Goal: Task Accomplishment & Management: Use online tool/utility

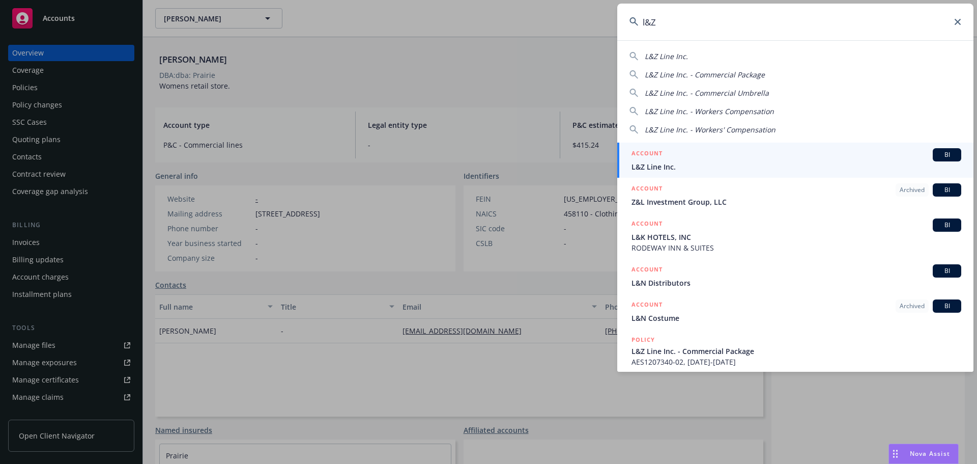
type input "l&Z"
click at [675, 167] on span "L&Z Line Inc." at bounding box center [797, 166] width 330 height 11
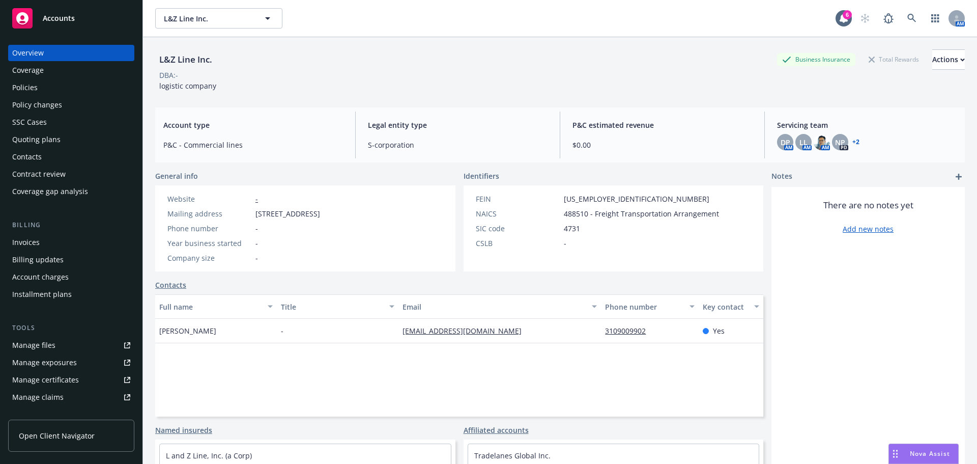
click at [27, 86] on div "Policies" at bounding box center [24, 87] width 25 height 16
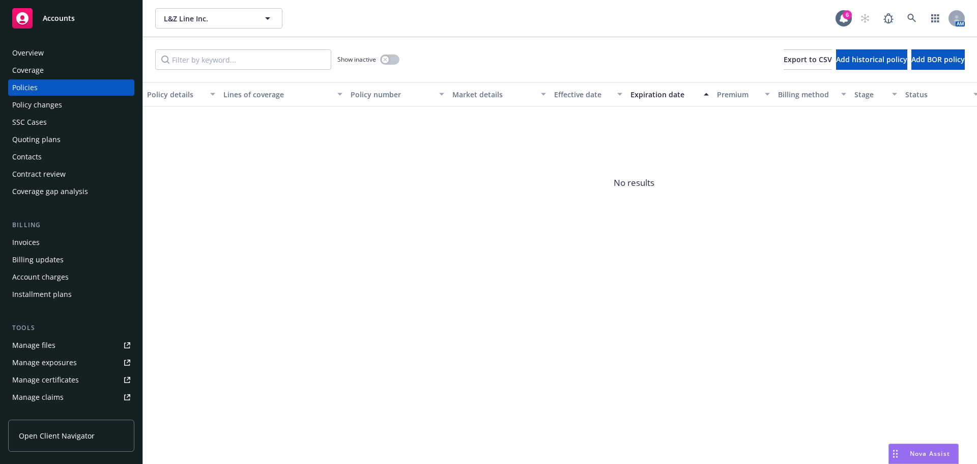
click at [386, 53] on div "Show inactive" at bounding box center [368, 59] width 62 height 20
click at [388, 56] on button "button" at bounding box center [389, 59] width 19 height 10
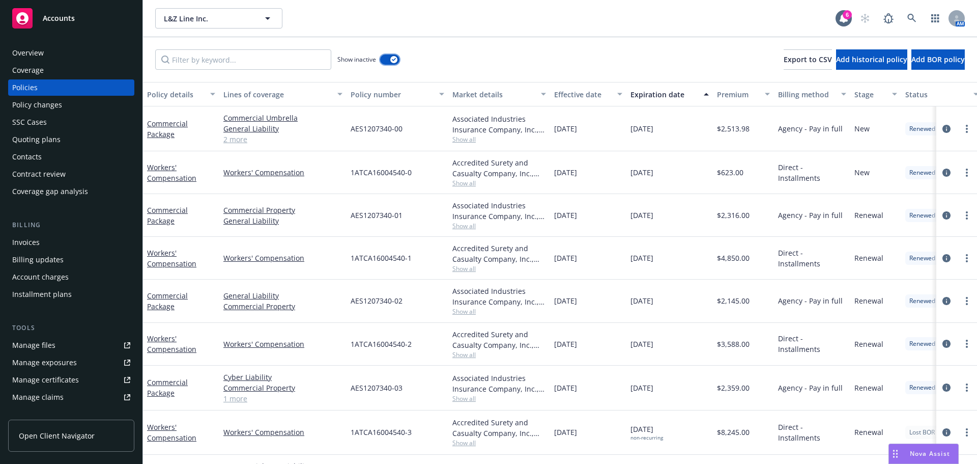
scroll to position [83, 0]
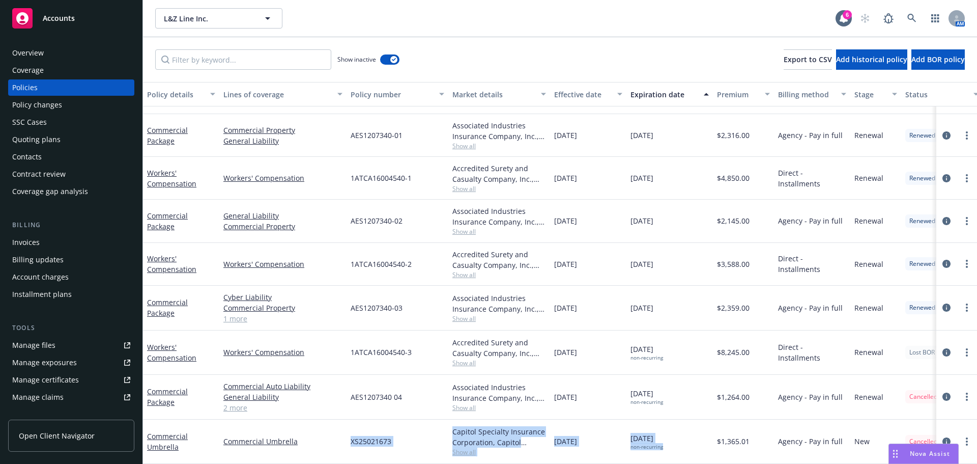
drag, startPoint x: 348, startPoint y: 432, endPoint x: 685, endPoint y: 438, distance: 337.0
click at [685, 438] on div "Commercial Umbrella Commercial Umbrella XS25021673 Capitol Specialty Insurance …" at bounding box center [634, 441] width 982 height 44
click at [685, 438] on div "05/20/2025 non-recurring" at bounding box center [670, 441] width 87 height 44
drag, startPoint x: 685, startPoint y: 438, endPoint x: 639, endPoint y: 461, distance: 51.0
click at [323, 438] on div "Commercial Umbrella Commercial Umbrella XS25021673 Capitol Specialty Insurance …" at bounding box center [634, 441] width 982 height 44
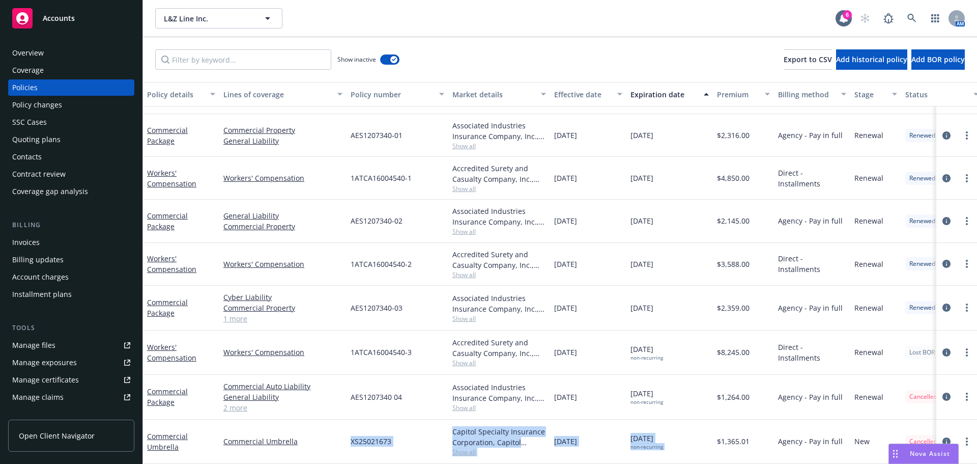
click at [688, 440] on div "05/20/2025 non-recurring" at bounding box center [670, 441] width 87 height 44
click at [943, 437] on icon "circleInformation" at bounding box center [947, 441] width 8 height 8
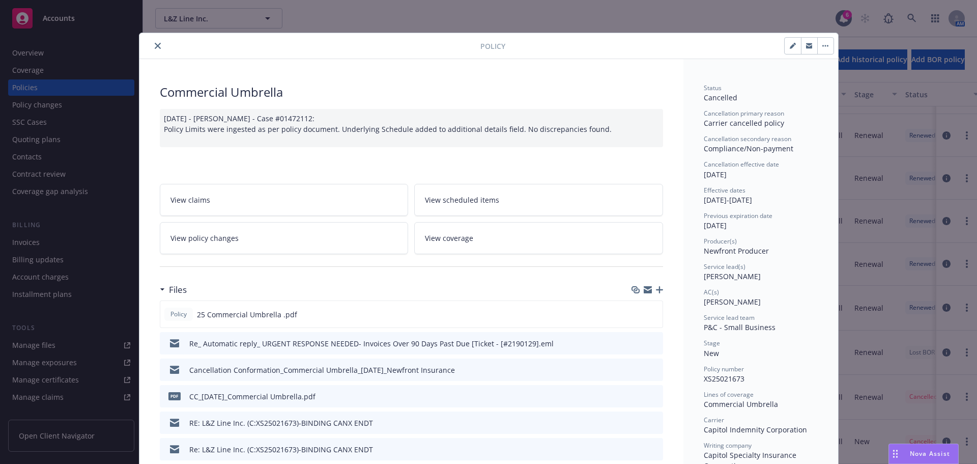
drag, startPoint x: 777, startPoint y: 233, endPoint x: 665, endPoint y: 196, distance: 117.3
click at [153, 41] on button "close" at bounding box center [158, 46] width 12 height 12
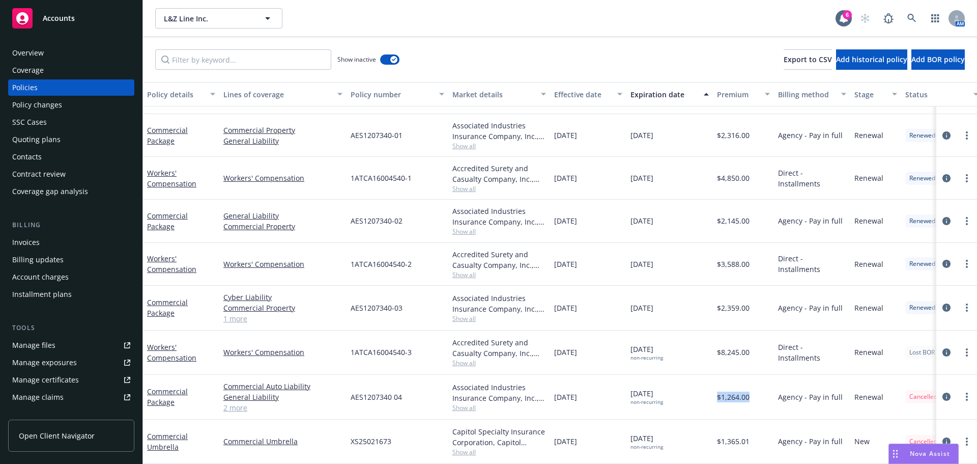
drag, startPoint x: 757, startPoint y: 394, endPoint x: 717, endPoint y: 387, distance: 41.2
click at [717, 387] on div "$1,264.00" at bounding box center [743, 397] width 61 height 45
click at [811, 408] on div "Agency - Pay in full" at bounding box center [812, 397] width 76 height 45
drag, startPoint x: 708, startPoint y: 439, endPoint x: 787, endPoint y: 441, distance: 78.4
click at [708, 439] on div "Commercial Umbrella Commercial Umbrella XS25021673 Capitol Specialty Insurance …" at bounding box center [634, 441] width 982 height 44
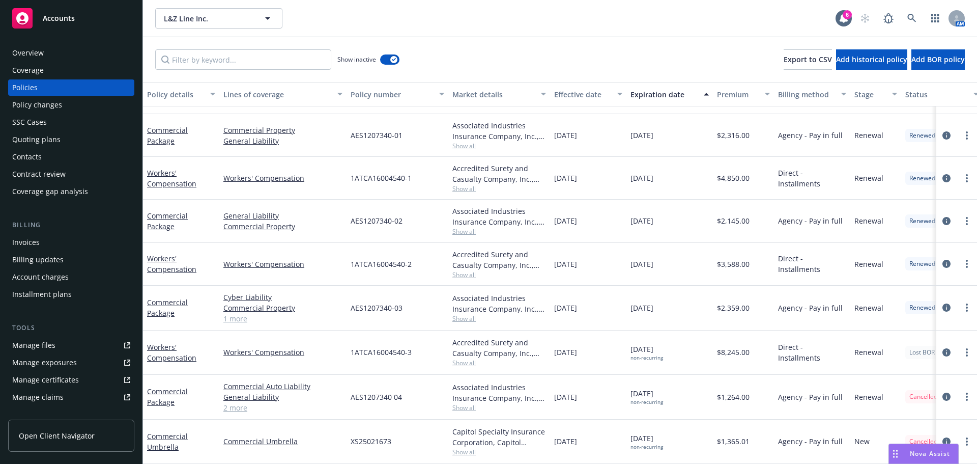
click at [787, 441] on div "Agency - Pay in full" at bounding box center [812, 441] width 76 height 44
drag, startPoint x: 758, startPoint y: 429, endPoint x: 725, endPoint y: 429, distance: 33.1
click at [700, 429] on div "Commercial Umbrella Commercial Umbrella XS25021673 Capitol Specialty Insurance …" at bounding box center [634, 441] width 982 height 44
click at [884, 421] on div "New" at bounding box center [875, 441] width 51 height 44
click at [908, 23] on link at bounding box center [912, 18] width 20 height 20
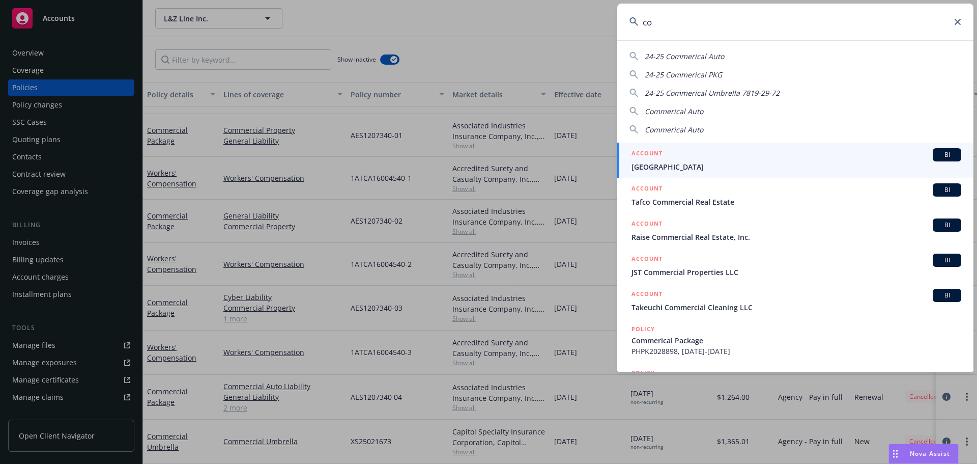
type input "c"
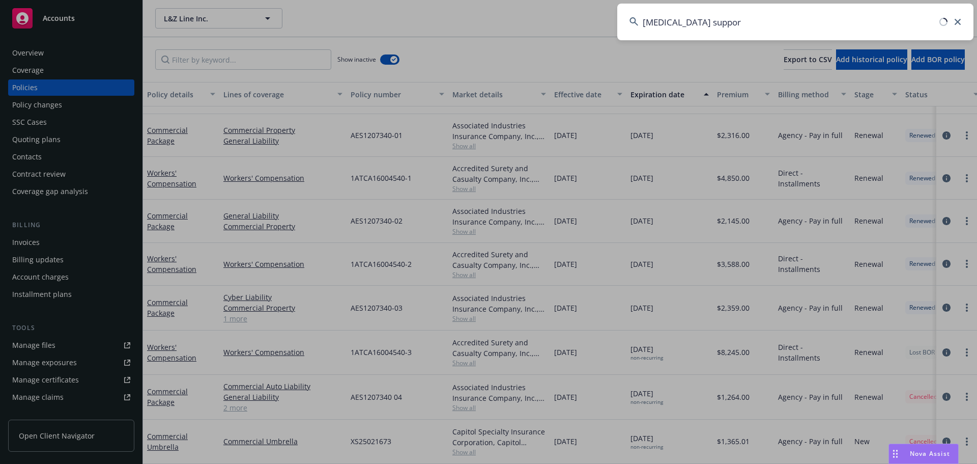
type input "cancer support"
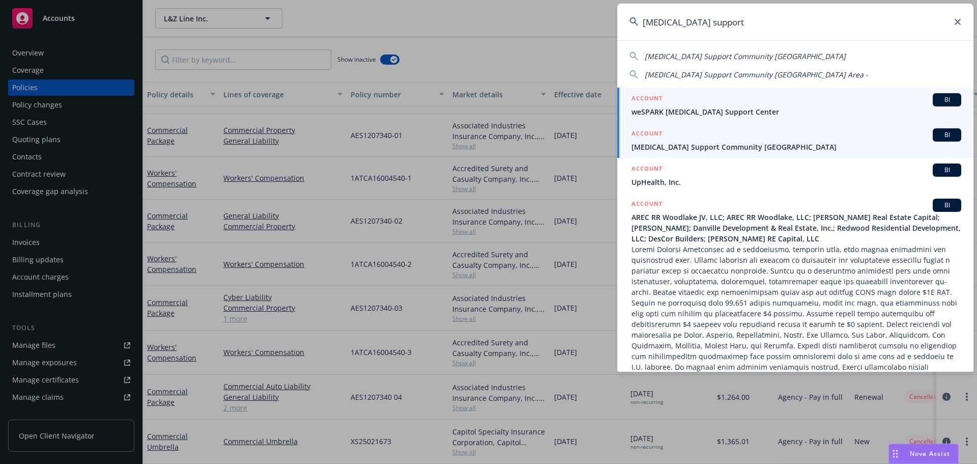
click at [680, 147] on span "Cancer Support Community San Francisco Bay Area" at bounding box center [797, 146] width 330 height 11
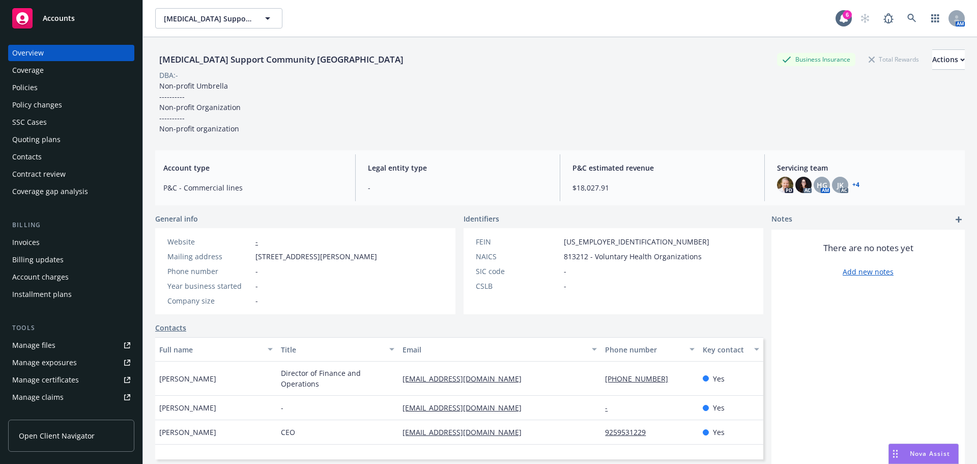
click at [33, 87] on div "Policies" at bounding box center [24, 87] width 25 height 16
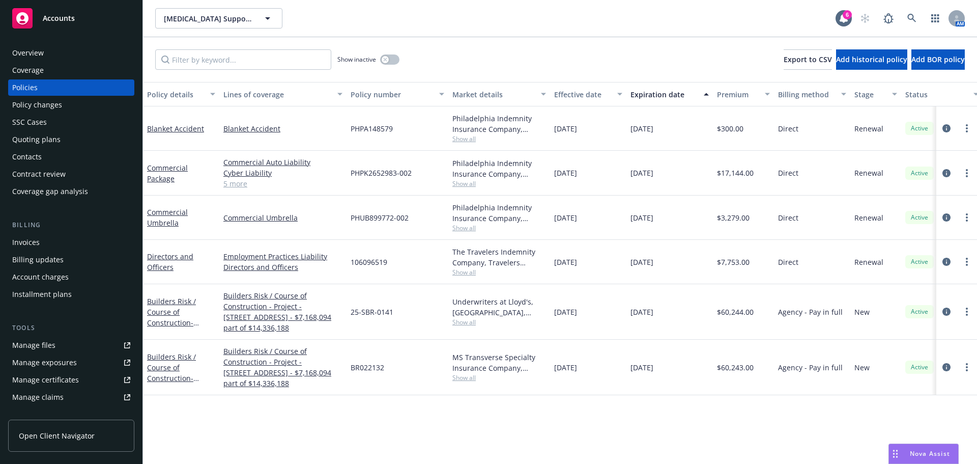
click at [232, 185] on link "5 more" at bounding box center [282, 183] width 119 height 11
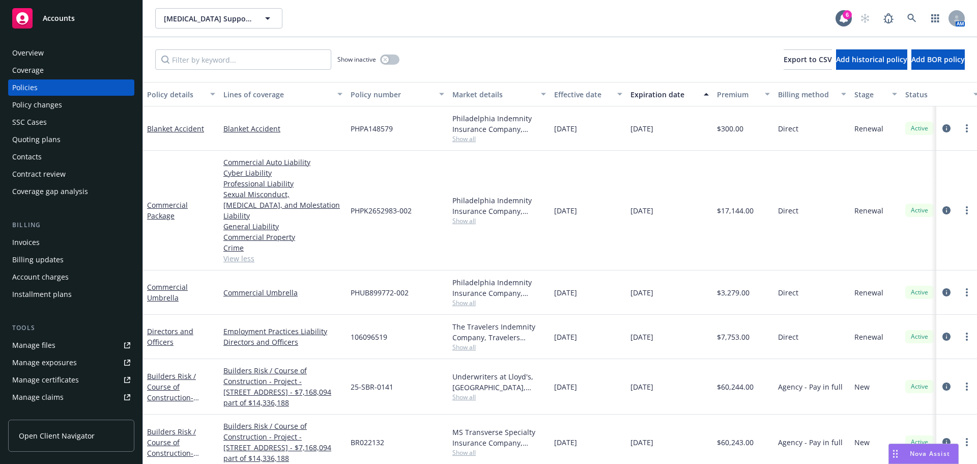
click at [936, 203] on div at bounding box center [956, 211] width 41 height 120
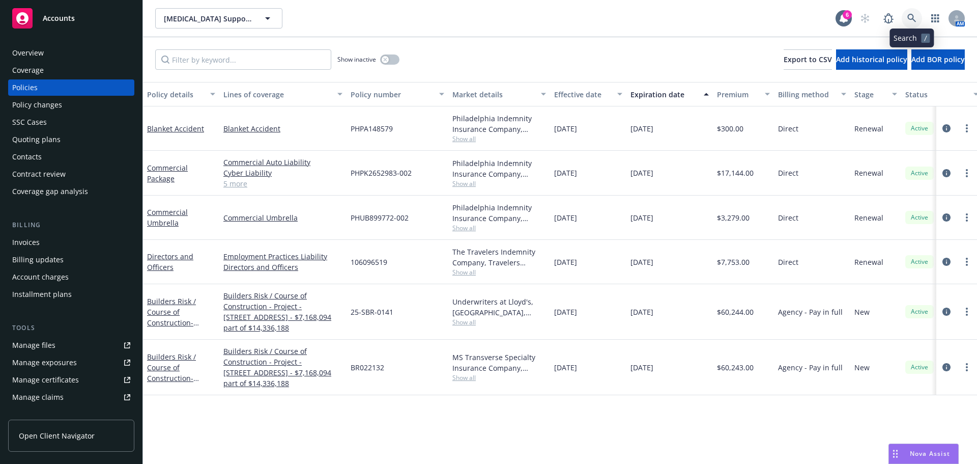
click at [907, 20] on link at bounding box center [912, 18] width 20 height 20
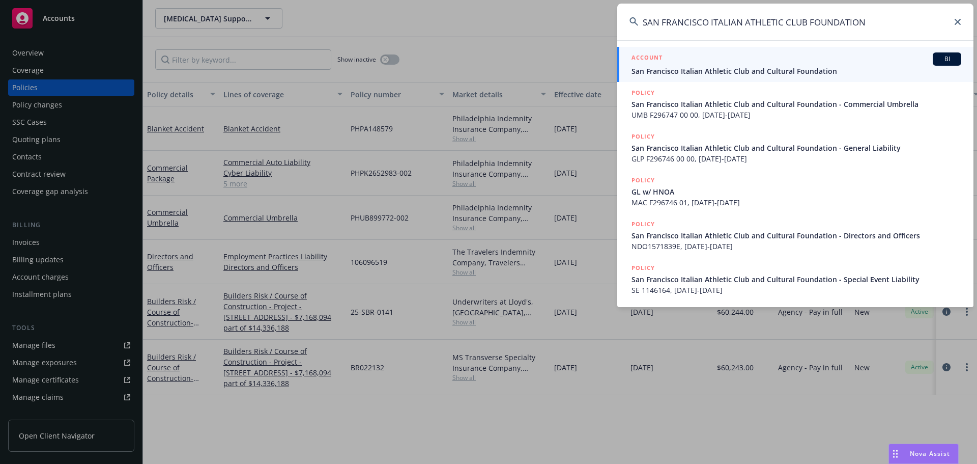
type input "SAN FRANCISCO ITALIAN ATHLETIC CLUB FOUNDATION"
click at [679, 68] on span "San Francisco Italian Athletic Club and Cultural Foundation" at bounding box center [797, 71] width 330 height 11
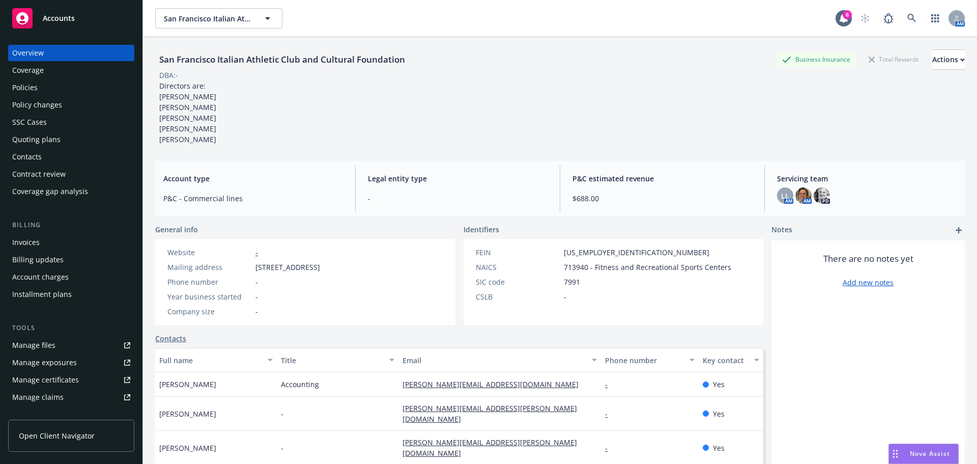
click at [23, 85] on div "Policies" at bounding box center [24, 87] width 25 height 16
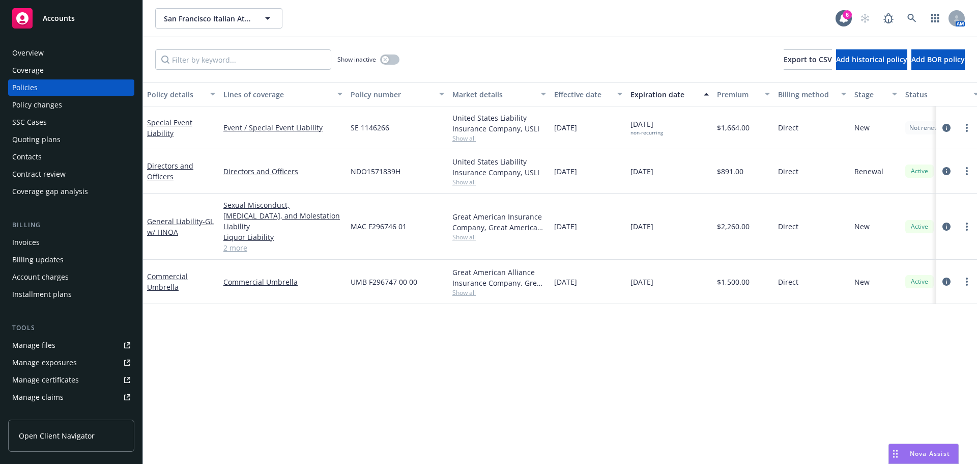
click at [44, 105] on div "Policy changes" at bounding box center [37, 105] width 50 height 16
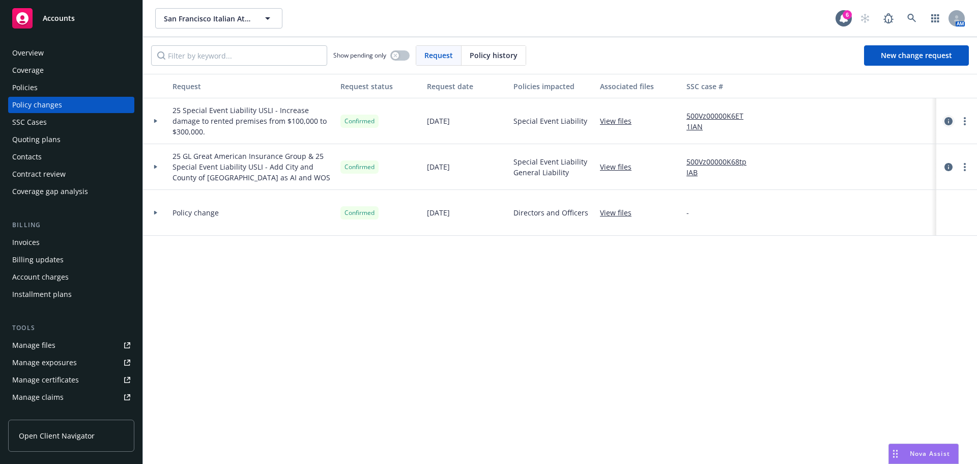
click at [949, 123] on icon "circleInformation" at bounding box center [949, 121] width 8 height 8
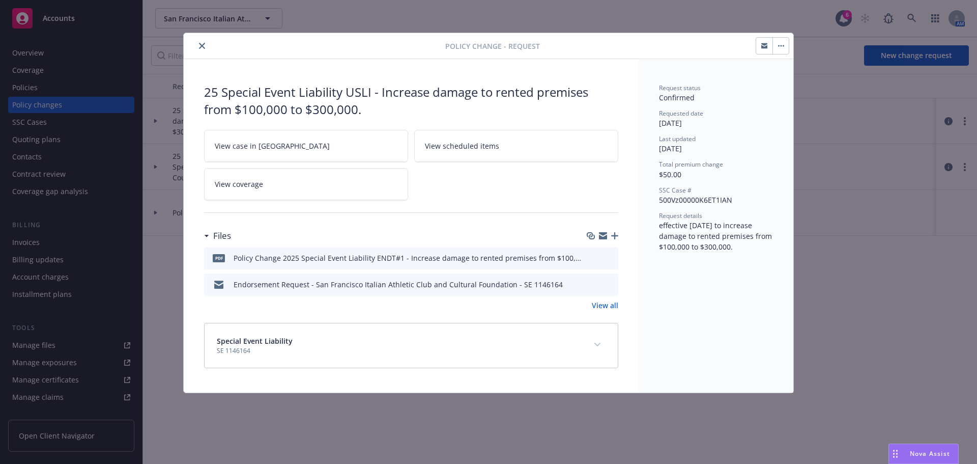
click at [196, 45] on div at bounding box center [317, 46] width 258 height 12
click at [202, 46] on icon "close" at bounding box center [202, 46] width 6 height 6
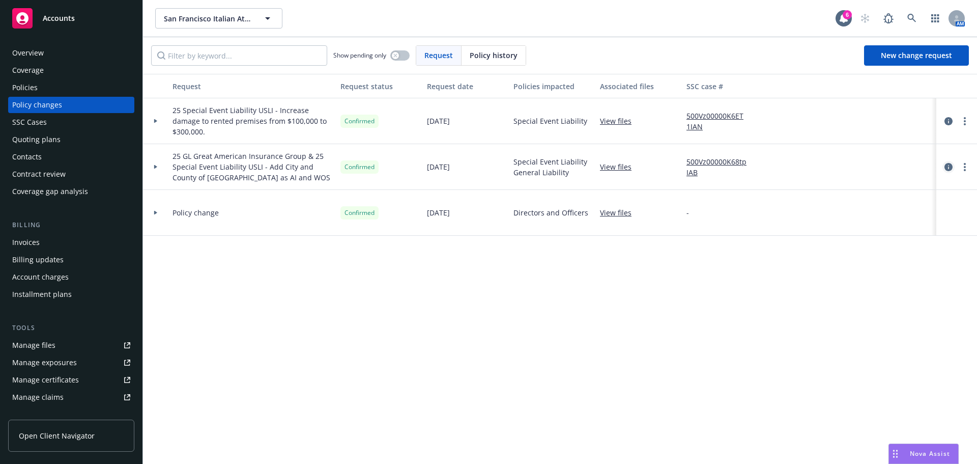
click at [952, 169] on icon "circleInformation" at bounding box center [949, 167] width 8 height 8
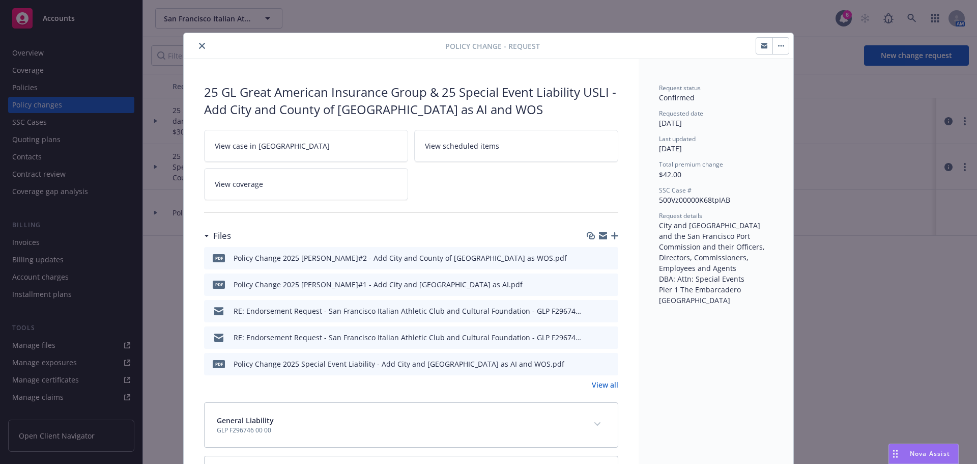
click at [199, 46] on icon "close" at bounding box center [202, 46] width 6 height 6
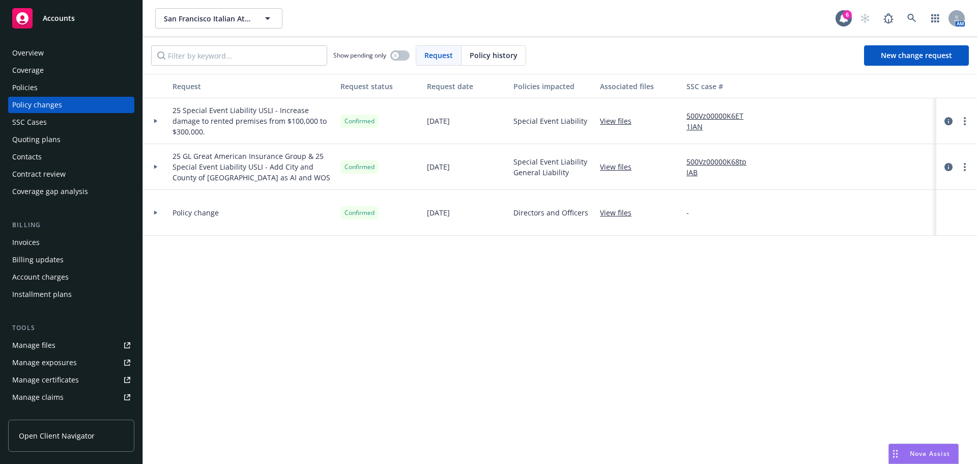
click at [34, 85] on div "Policies" at bounding box center [24, 87] width 25 height 16
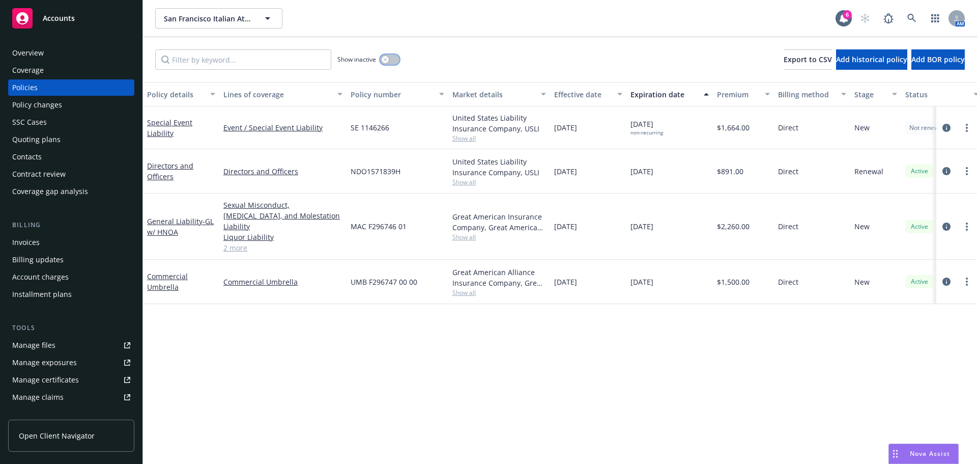
click at [393, 59] on button "button" at bounding box center [389, 59] width 19 height 10
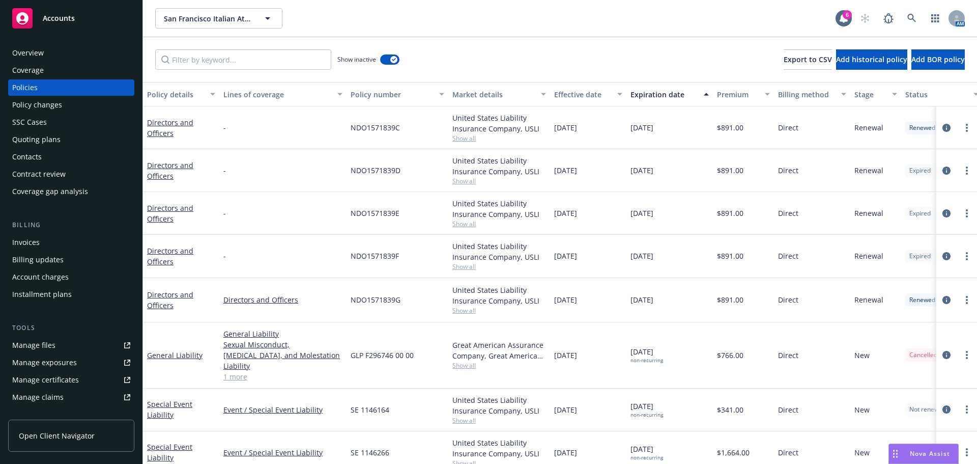
click at [943, 405] on icon "circleInformation" at bounding box center [947, 409] width 8 height 8
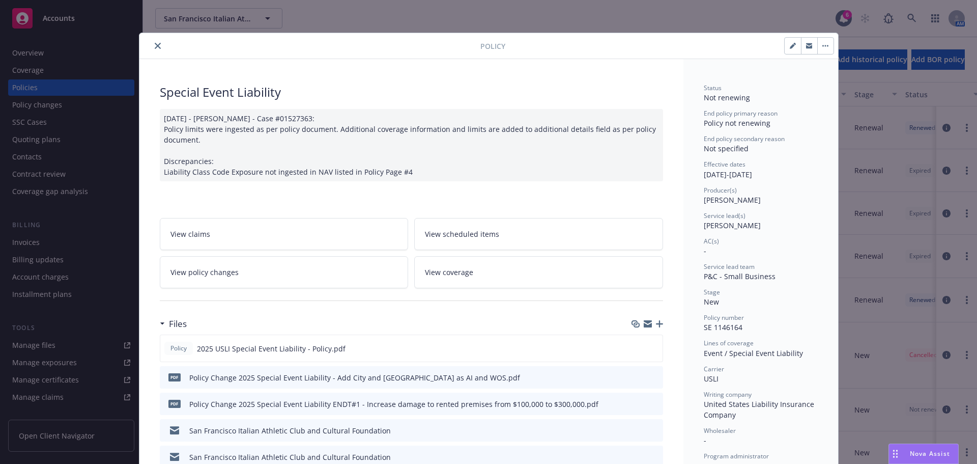
click at [155, 43] on icon "close" at bounding box center [158, 46] width 6 height 6
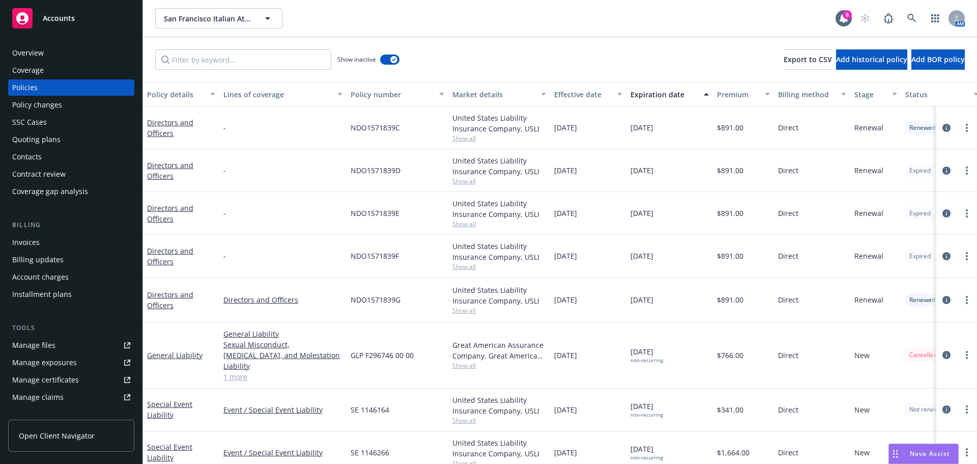
click at [943, 405] on icon "circleInformation" at bounding box center [947, 409] width 8 height 8
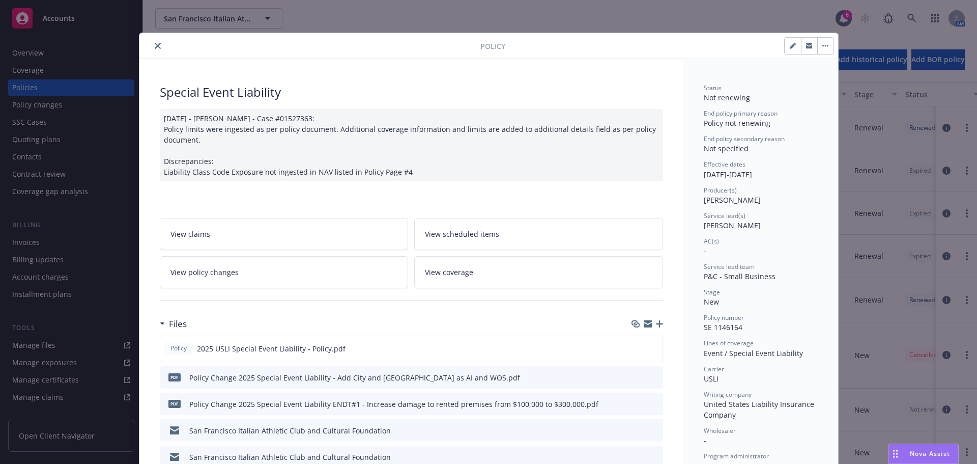
scroll to position [31, 0]
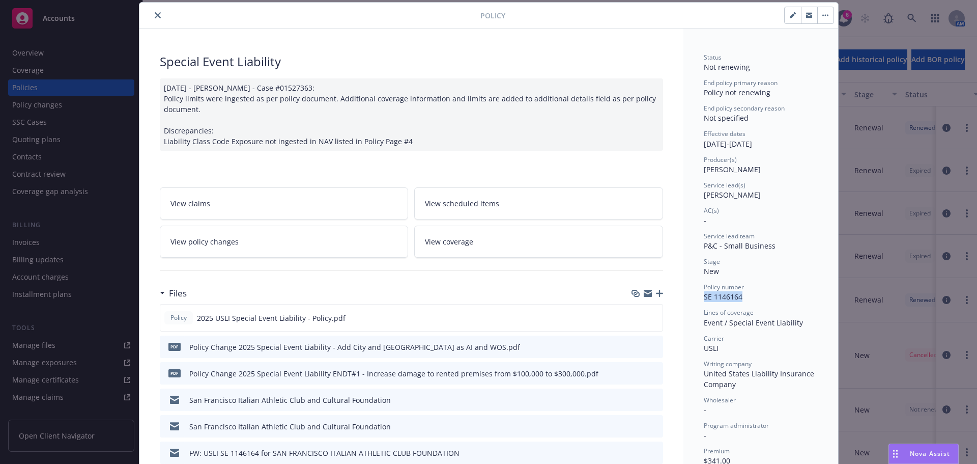
drag, startPoint x: 700, startPoint y: 297, endPoint x: 754, endPoint y: 295, distance: 54.0
click at [754, 295] on div "Policy number SE 1146164" at bounding box center [761, 291] width 114 height 19
click at [793, 14] on icon "button" at bounding box center [794, 13] width 3 height 3
select select "NEW"
select select "other"
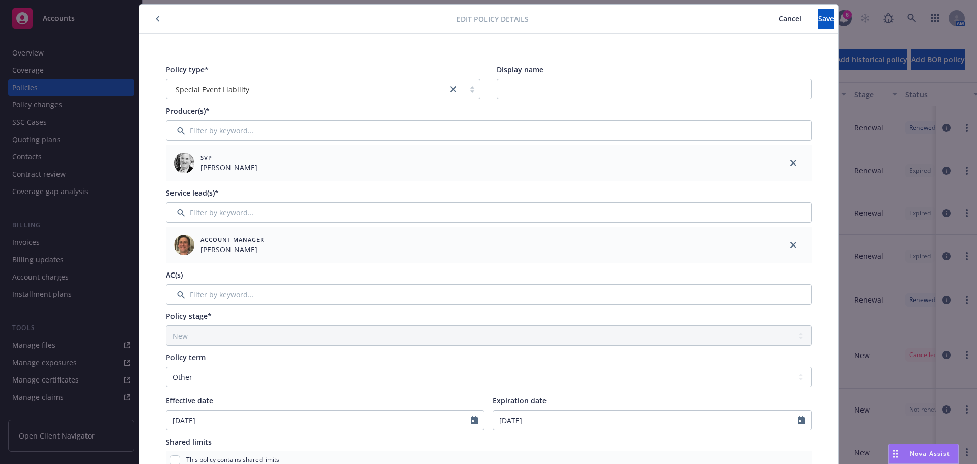
scroll to position [0, 0]
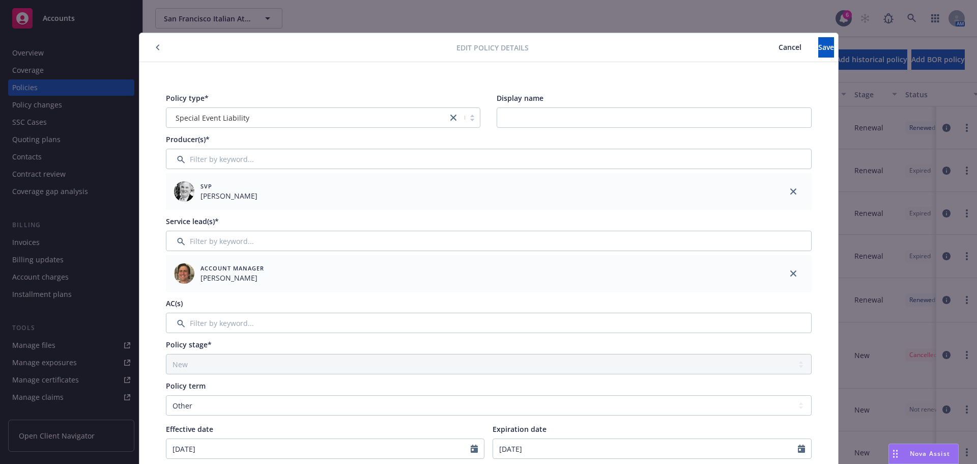
click at [156, 48] on icon "button" at bounding box center [157, 48] width 3 height 6
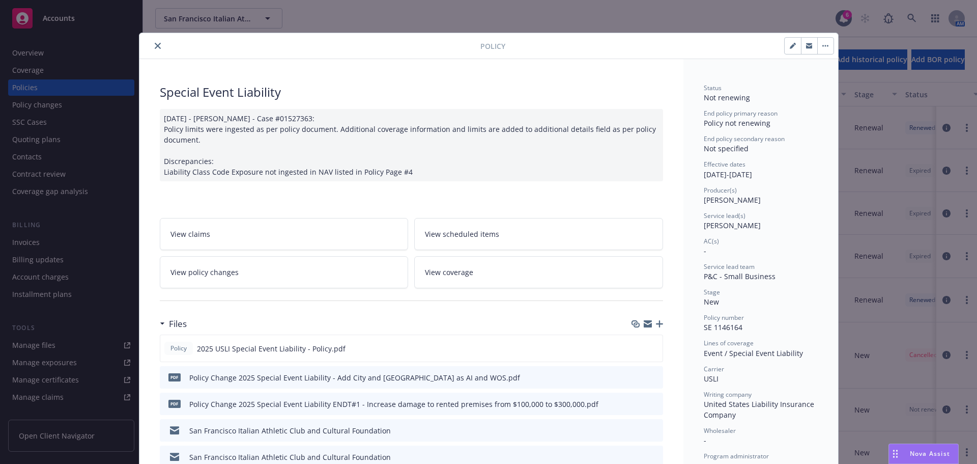
click at [155, 47] on icon "close" at bounding box center [158, 46] width 6 height 6
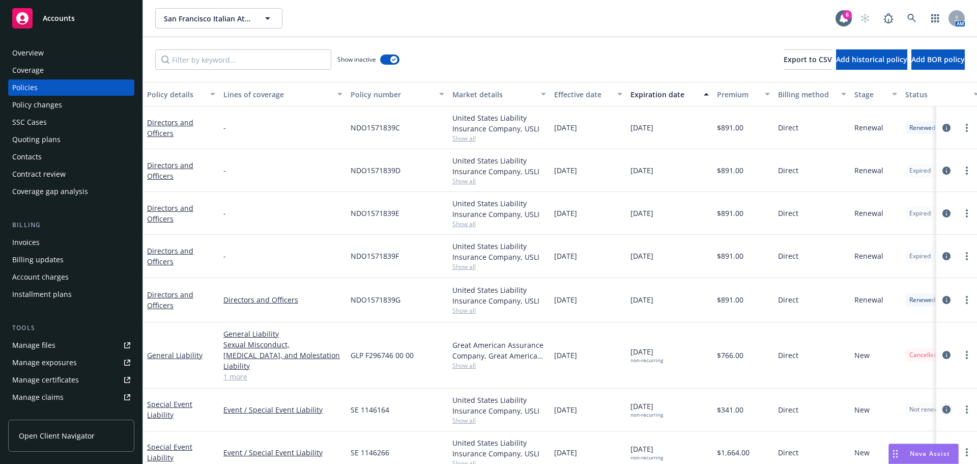
click at [943, 405] on icon "circleInformation" at bounding box center [947, 409] width 8 height 8
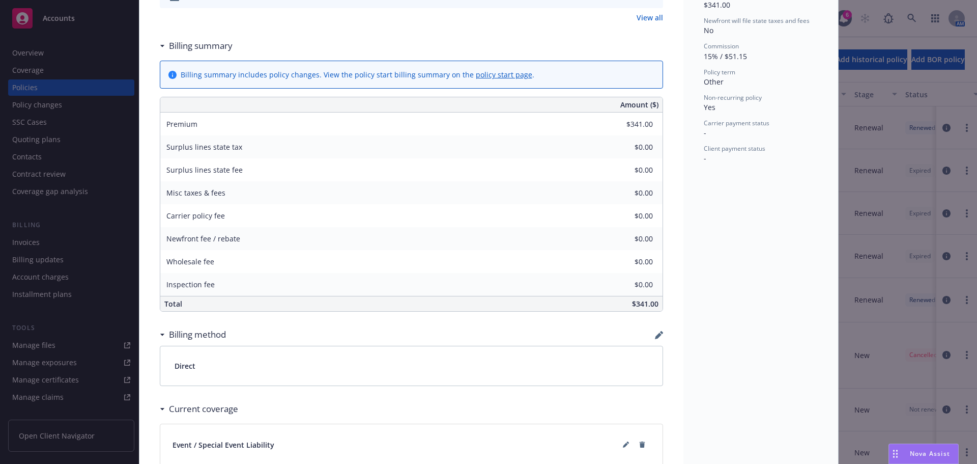
scroll to position [557, 0]
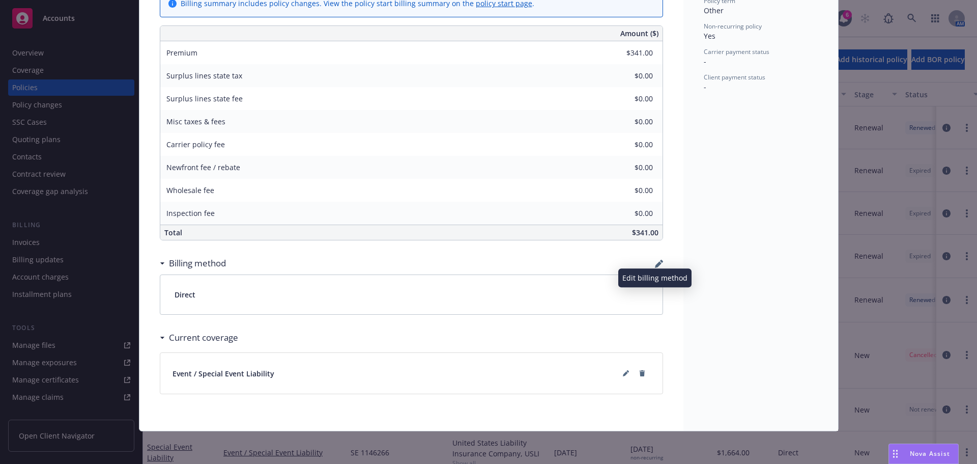
click at [655, 262] on icon "button" at bounding box center [659, 264] width 8 height 8
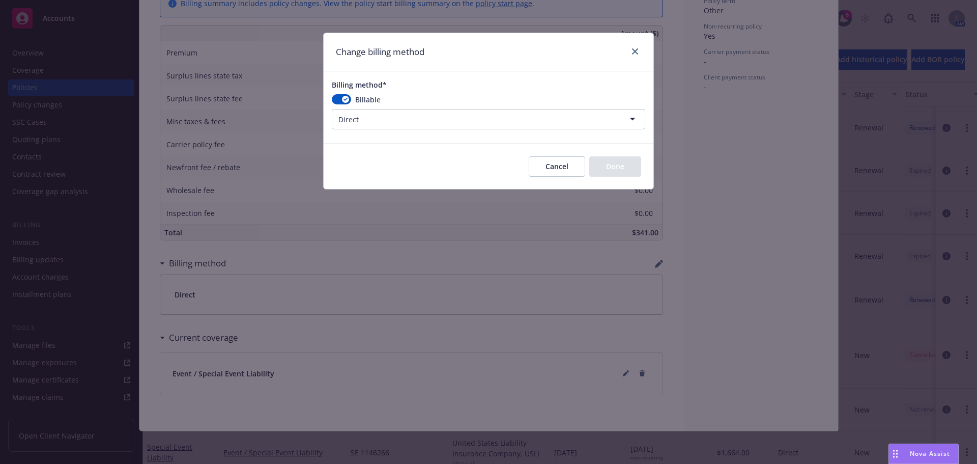
click at [405, 127] on html "Accounts Overview Coverage Policies Policy changes SSC Cases Quoting plans Cont…" at bounding box center [488, 232] width 977 height 464
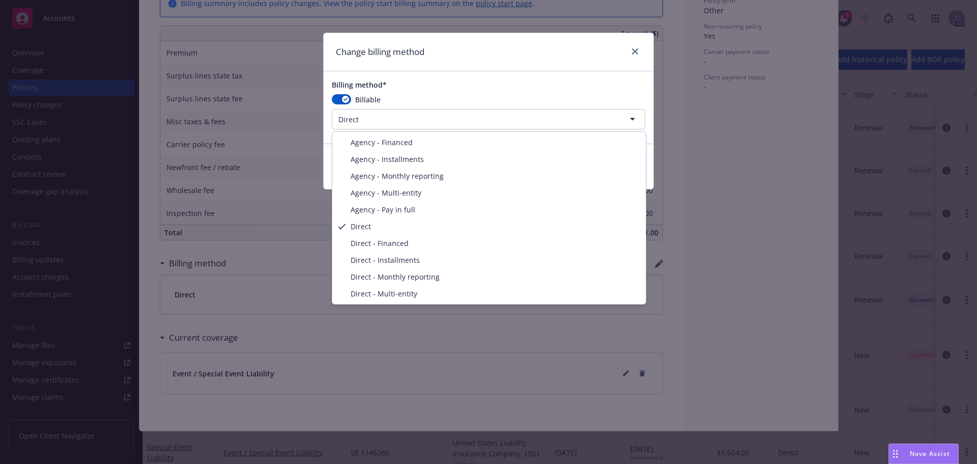
select select "AGENCY_PAY_IN_FULL"
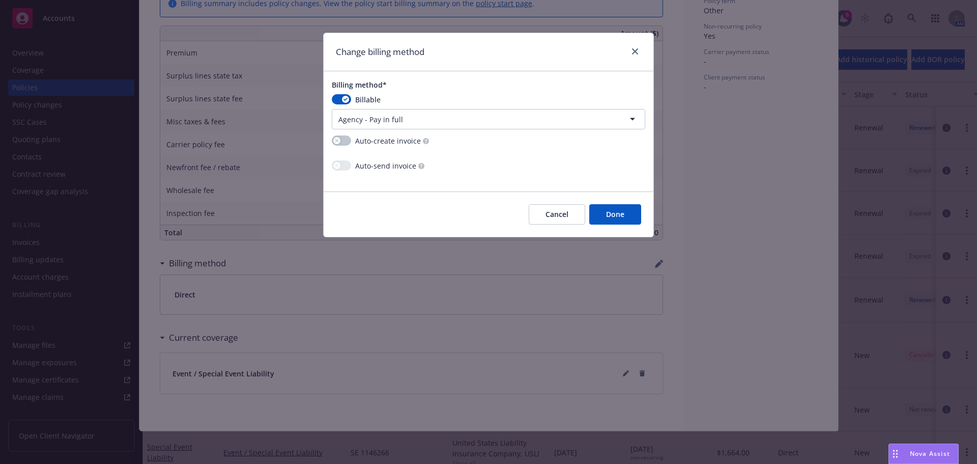
click at [330, 137] on div "Auto-create invoice Auto-send invoice" at bounding box center [489, 154] width 330 height 46
click at [337, 137] on div "button" at bounding box center [336, 140] width 7 height 7
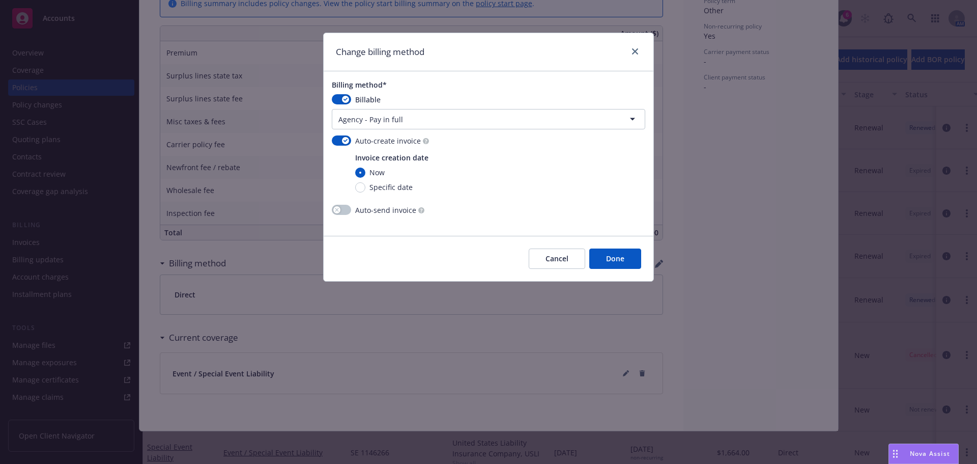
click at [615, 255] on button "Done" at bounding box center [615, 258] width 52 height 20
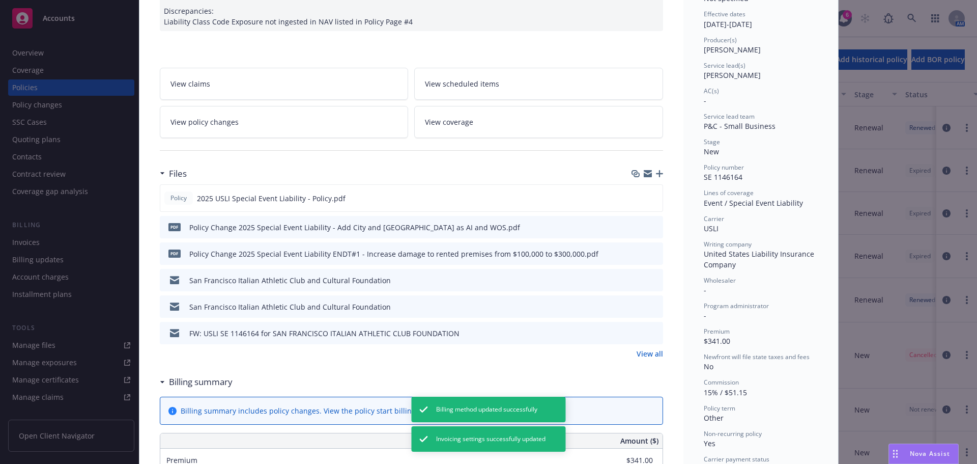
scroll to position [0, 0]
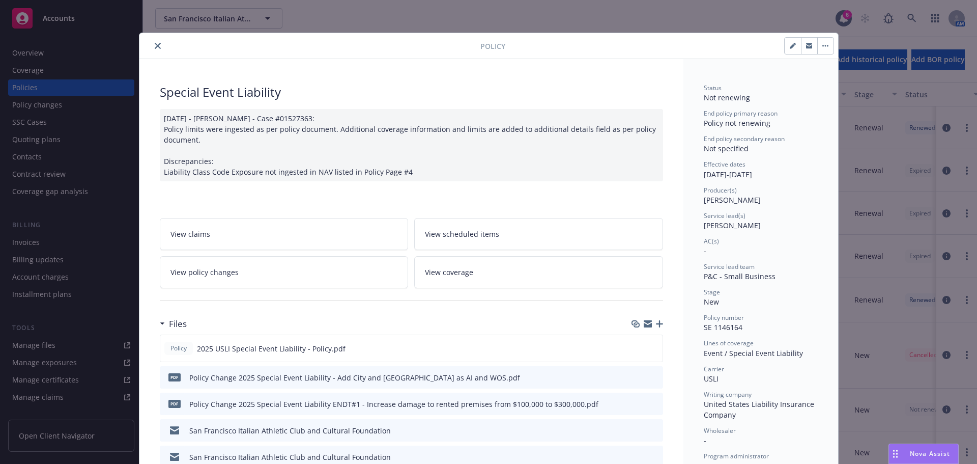
click at [155, 42] on button "close" at bounding box center [158, 46] width 12 height 12
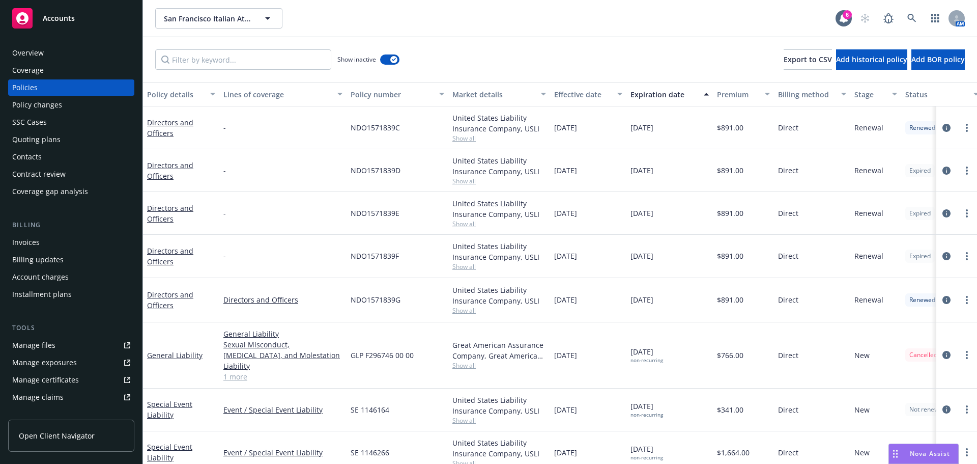
click at [29, 245] on div "Invoices" at bounding box center [25, 242] width 27 height 16
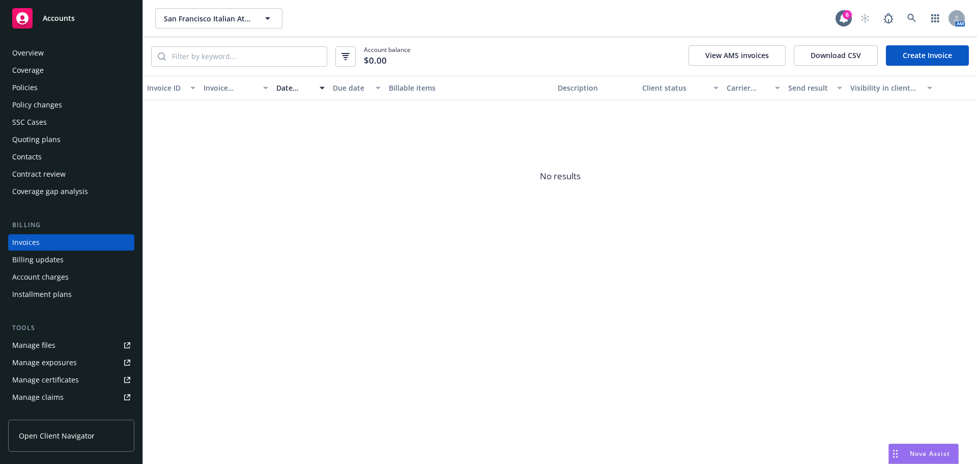
click at [922, 55] on link "Create Invoice" at bounding box center [927, 55] width 83 height 20
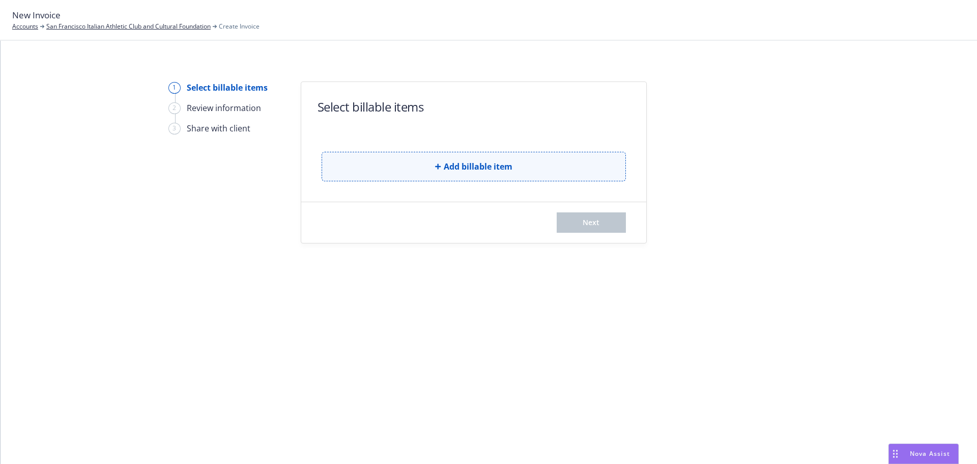
click at [451, 178] on button "Add billable item" at bounding box center [474, 167] width 304 height 30
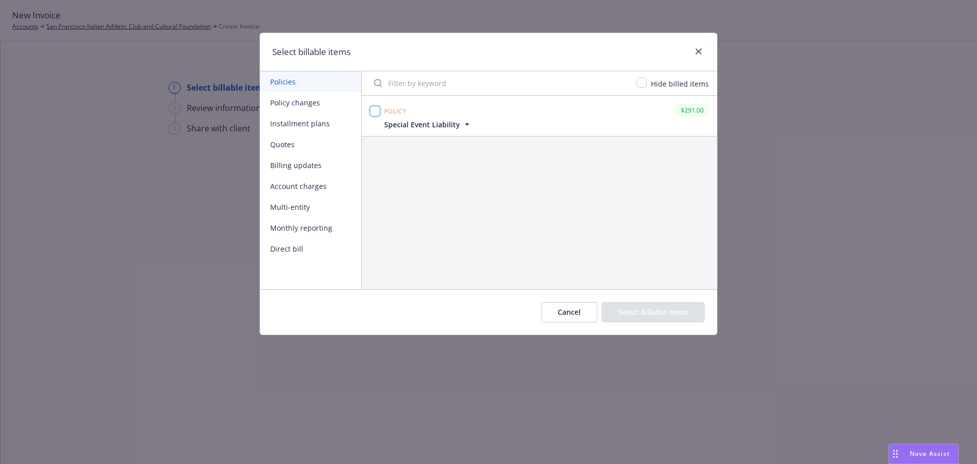
click at [375, 109] on input "checkbox" at bounding box center [375, 111] width 10 height 10
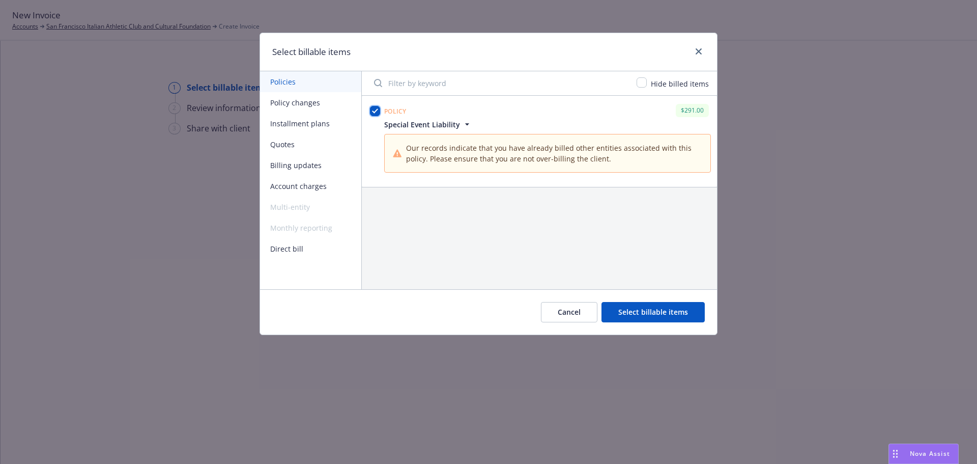
click at [378, 111] on input "checkbox" at bounding box center [375, 111] width 10 height 10
checkbox input "false"
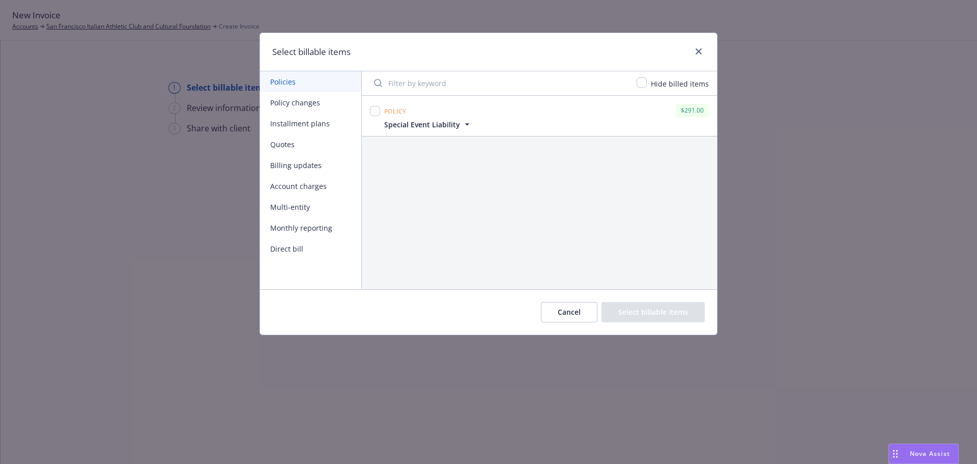
click at [297, 101] on button "Policy changes" at bounding box center [310, 102] width 101 height 21
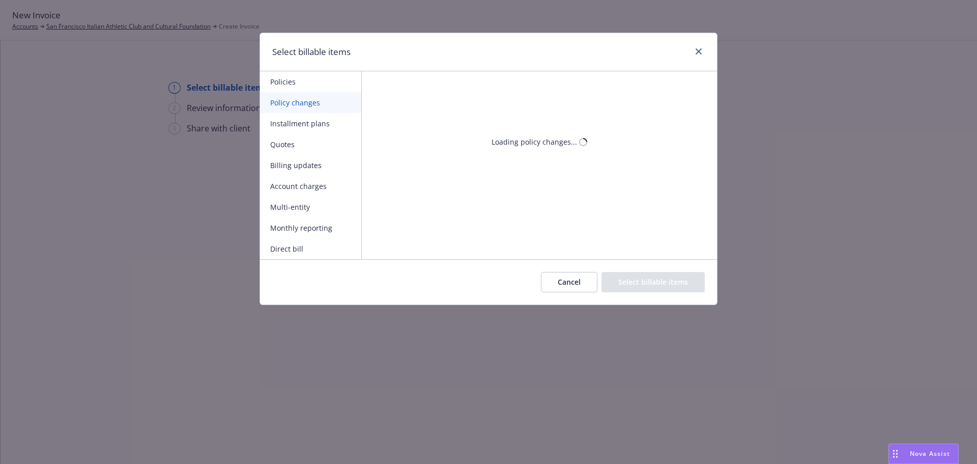
click at [299, 125] on button "Installment plans" at bounding box center [310, 123] width 101 height 21
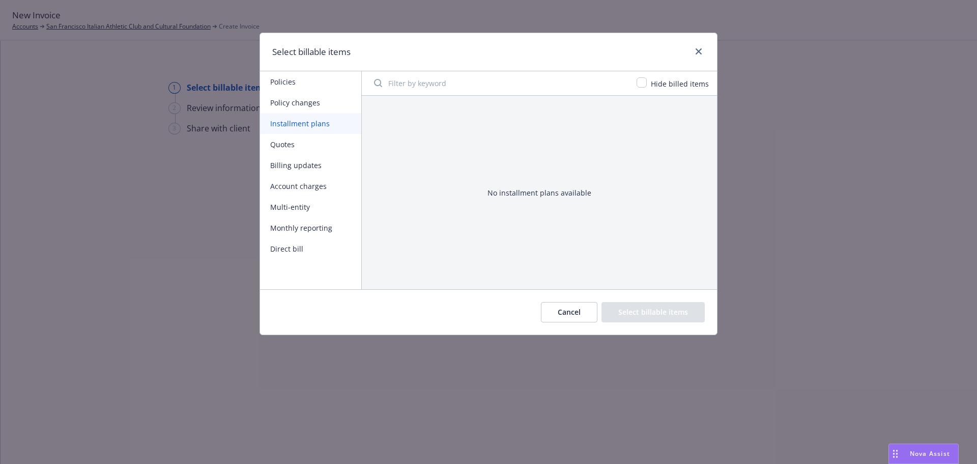
click at [292, 82] on button "Policies" at bounding box center [310, 81] width 101 height 21
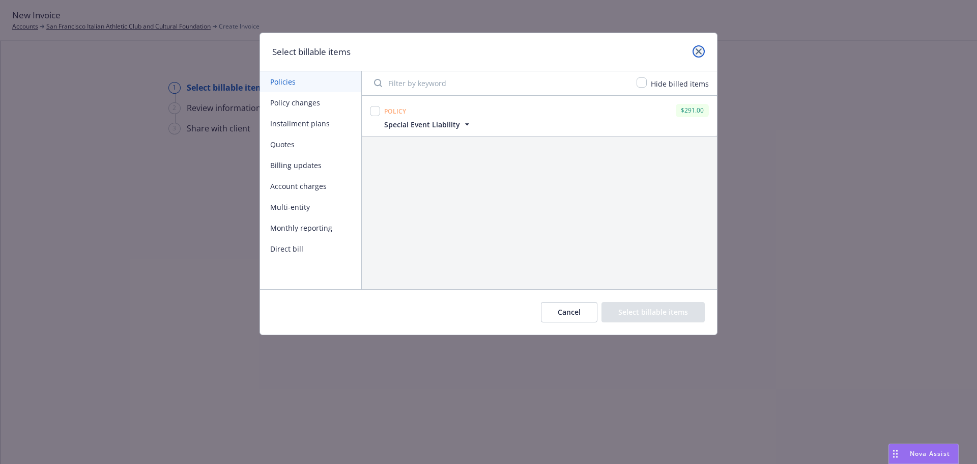
click at [698, 48] on icon "close" at bounding box center [699, 51] width 6 height 6
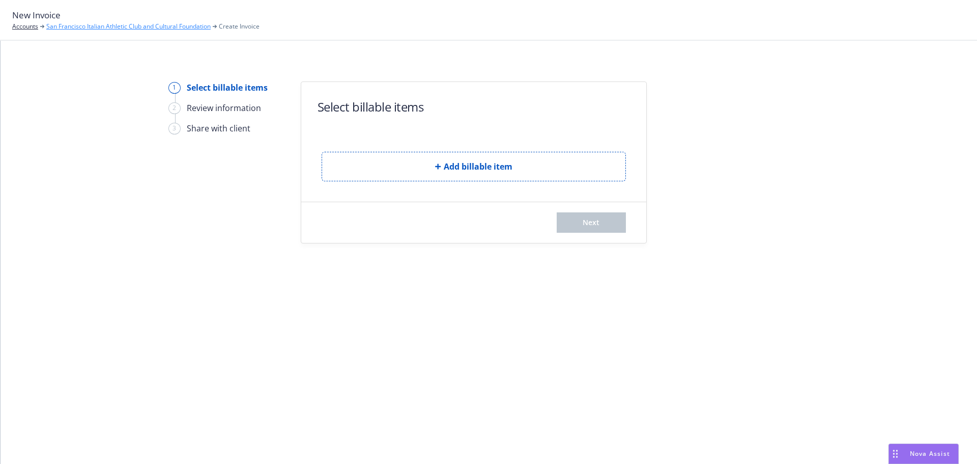
click at [80, 28] on link "San Francisco Italian Athletic Club and Cultural Foundation" at bounding box center [128, 26] width 164 height 9
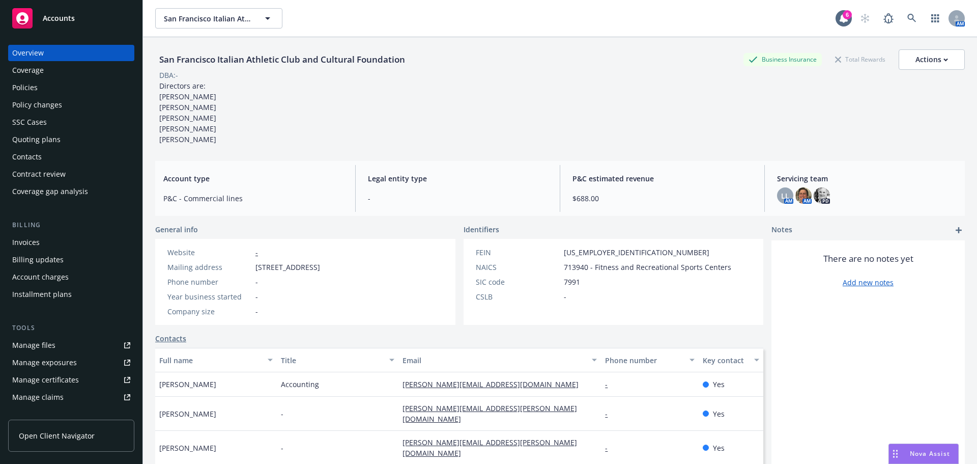
click at [37, 91] on div "Policies" at bounding box center [24, 87] width 25 height 16
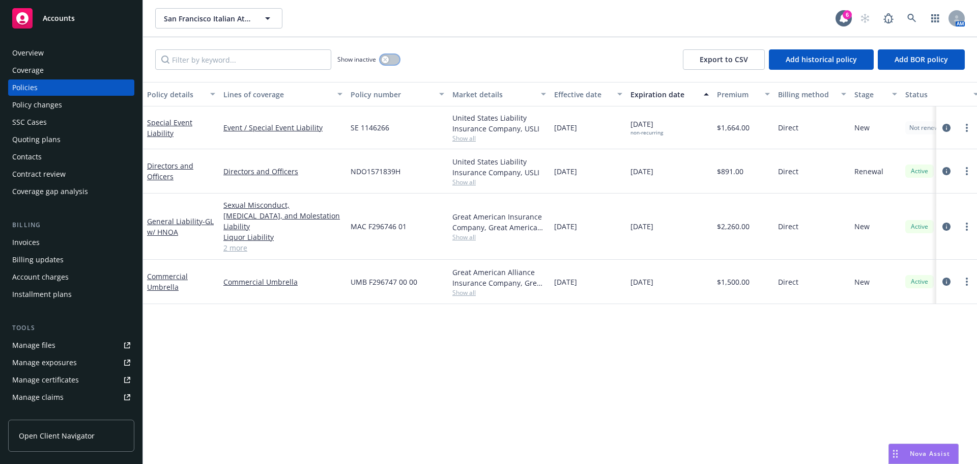
click at [393, 56] on button "button" at bounding box center [389, 59] width 19 height 10
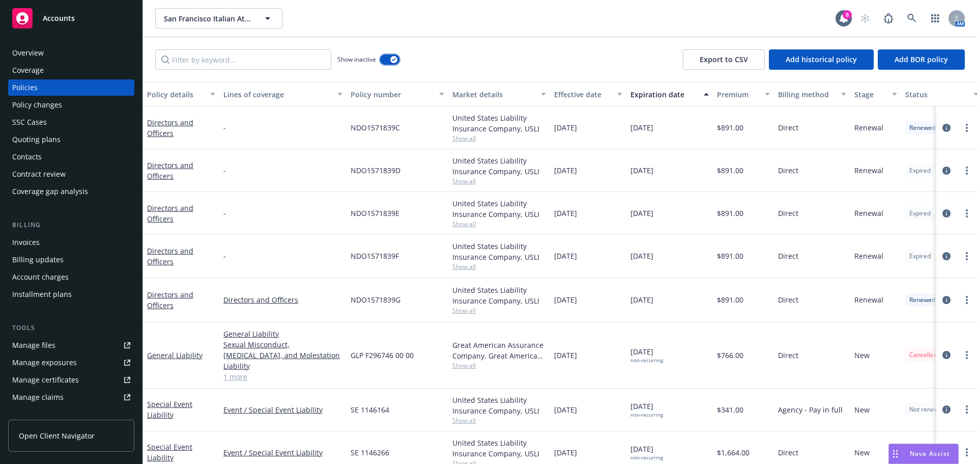
scroll to position [147, 0]
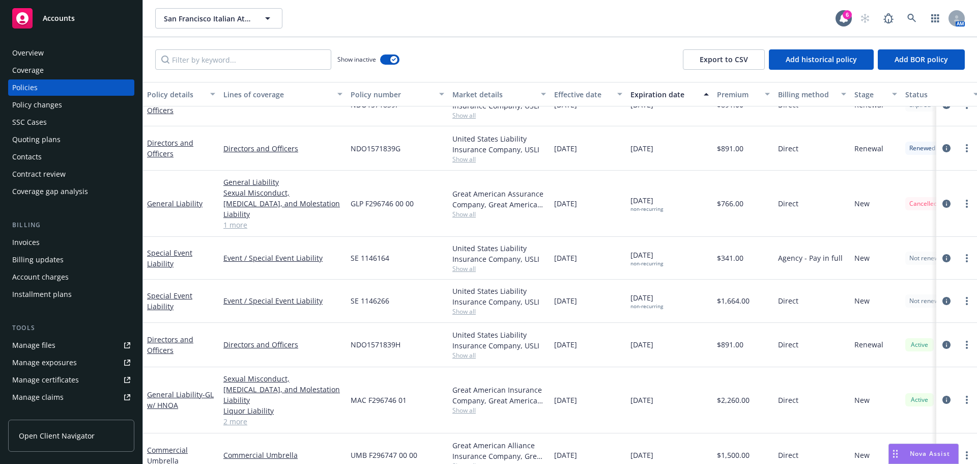
click at [23, 247] on div "Invoices" at bounding box center [25, 242] width 27 height 16
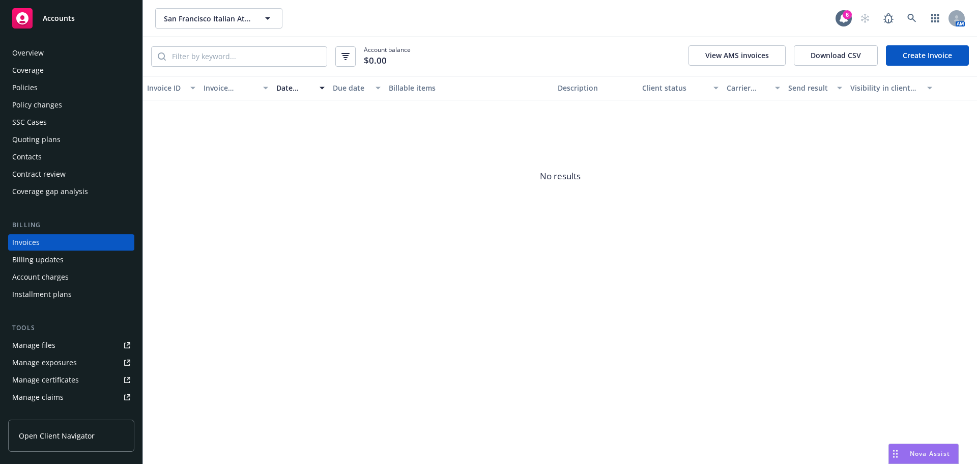
click at [930, 56] on link "Create Invoice" at bounding box center [927, 55] width 83 height 20
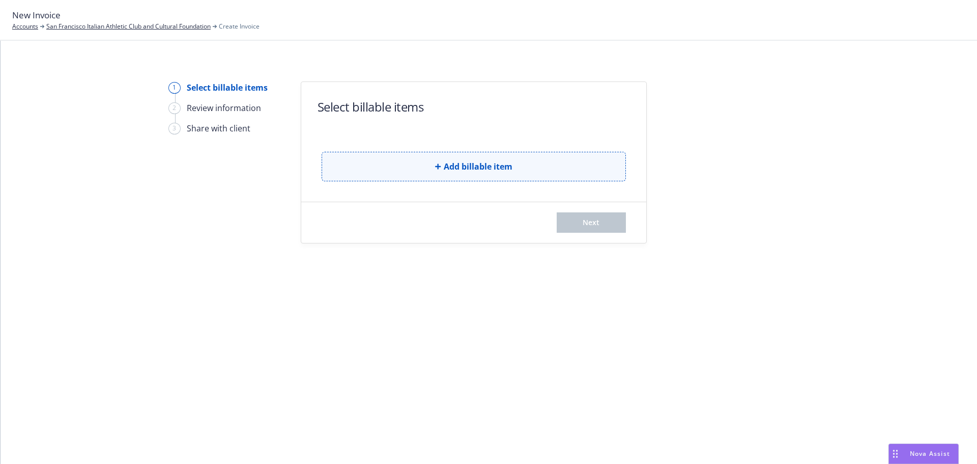
click at [394, 166] on button "Add billable item" at bounding box center [474, 167] width 304 height 30
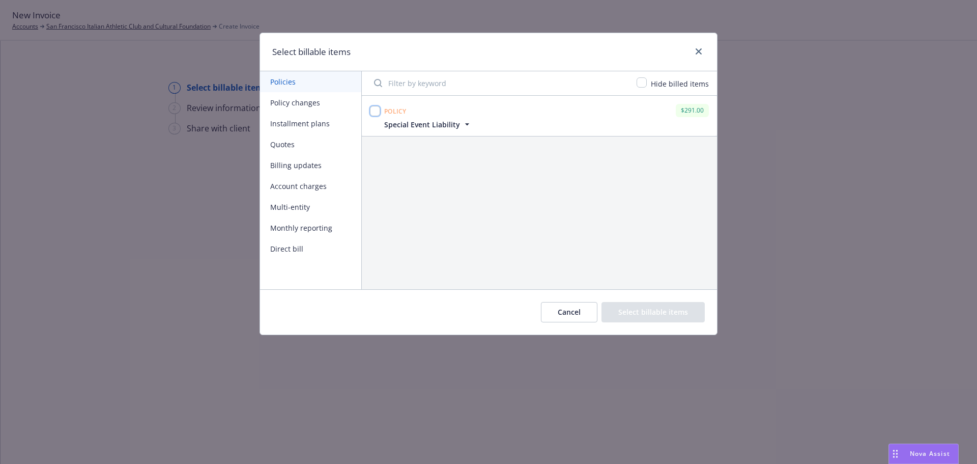
click at [377, 113] on input "checkbox" at bounding box center [375, 111] width 10 height 10
checkbox input "true"
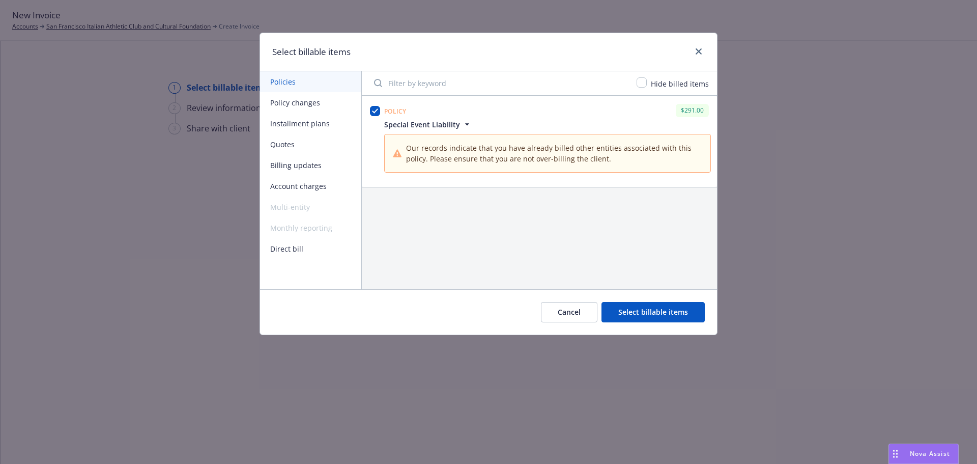
click at [298, 105] on button "Policy changes" at bounding box center [310, 102] width 101 height 21
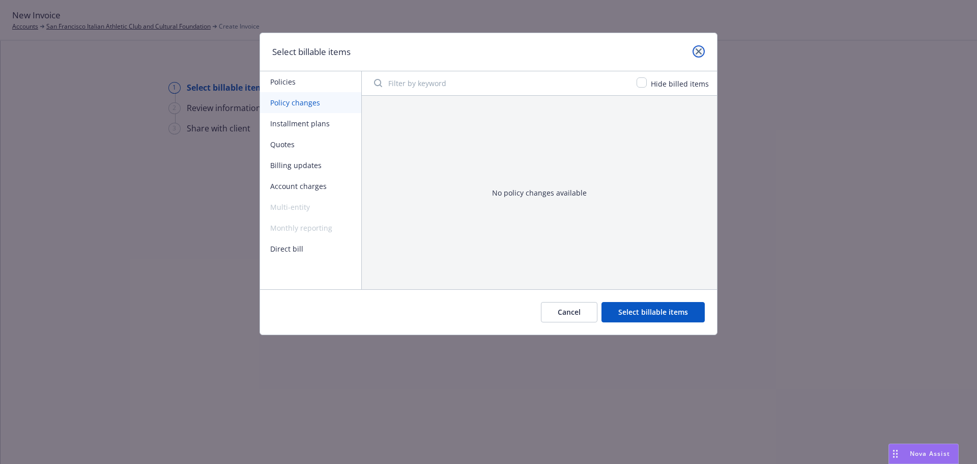
click at [697, 50] on icon "close" at bounding box center [699, 51] width 6 height 6
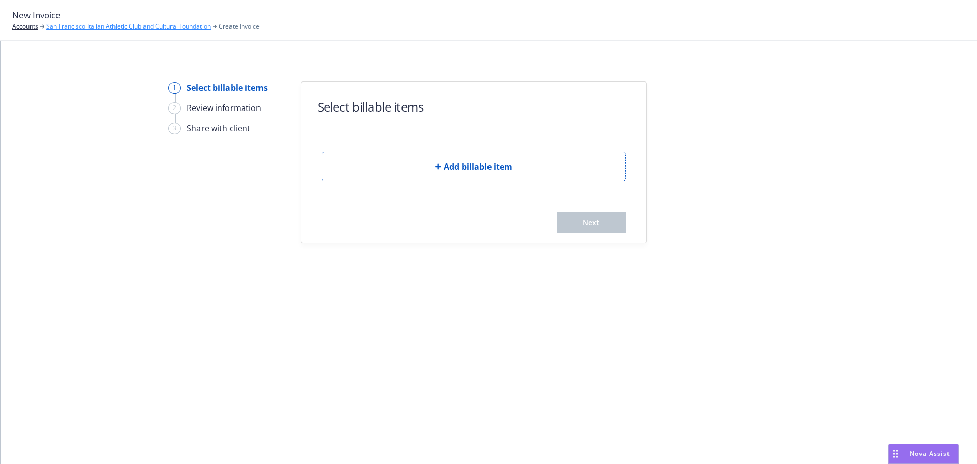
click at [68, 25] on link "San Francisco Italian Athletic Club and Cultural Foundation" at bounding box center [128, 26] width 164 height 9
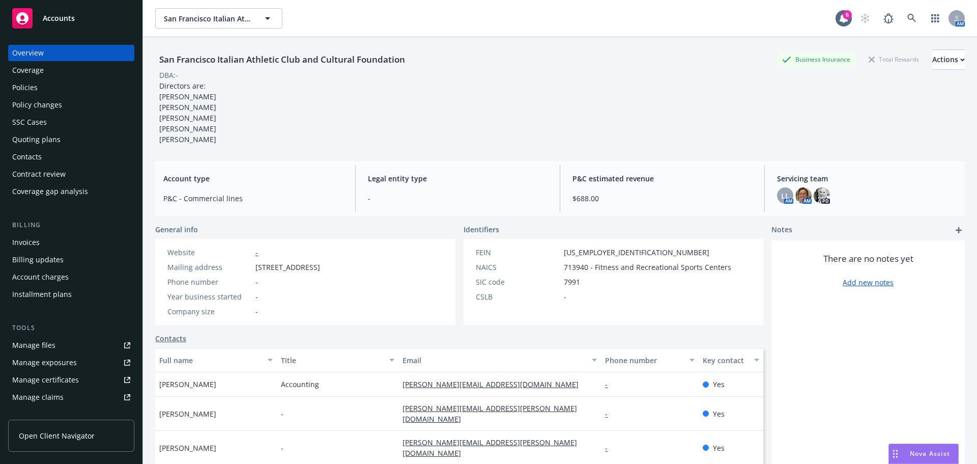
click at [45, 84] on div "Policies" at bounding box center [71, 87] width 118 height 16
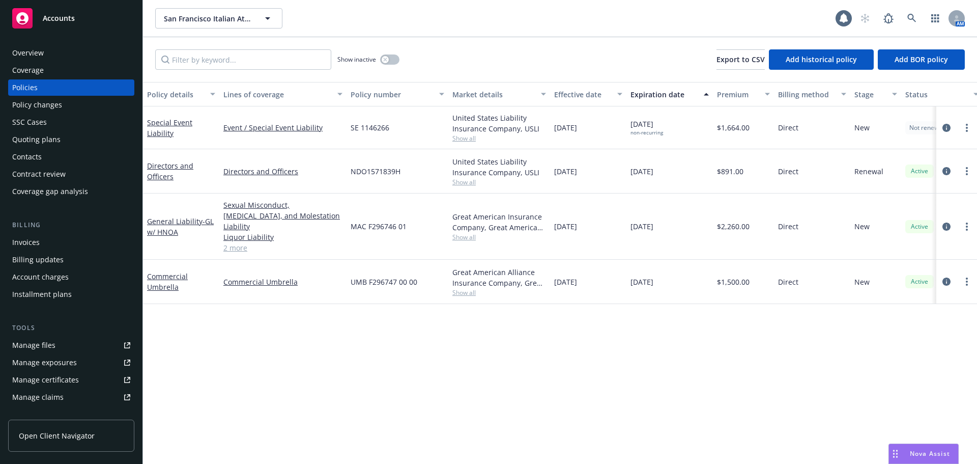
click at [53, 108] on div "Policy changes" at bounding box center [37, 105] width 50 height 16
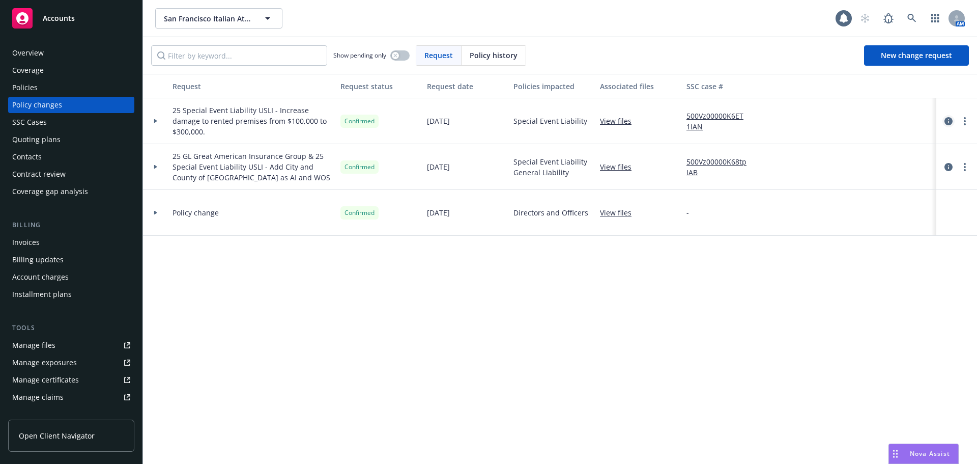
click at [949, 123] on icon "circleInformation" at bounding box center [949, 121] width 8 height 8
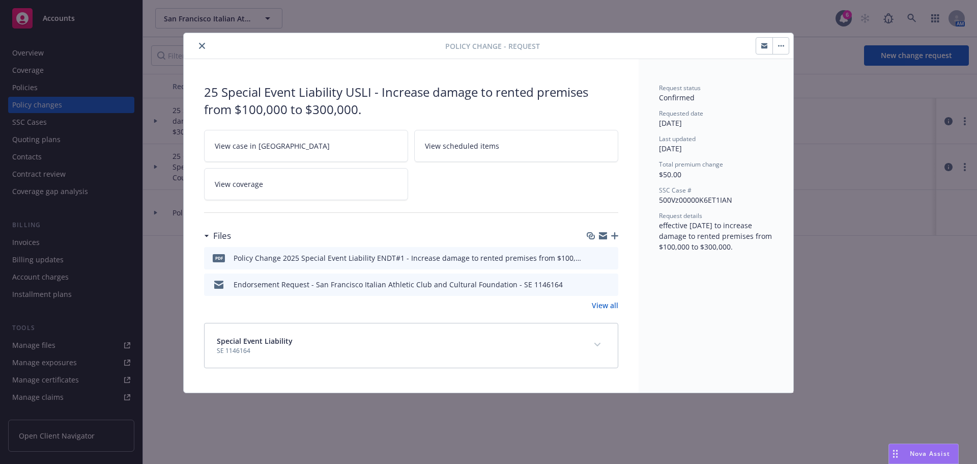
click at [204, 42] on button "close" at bounding box center [202, 46] width 12 height 12
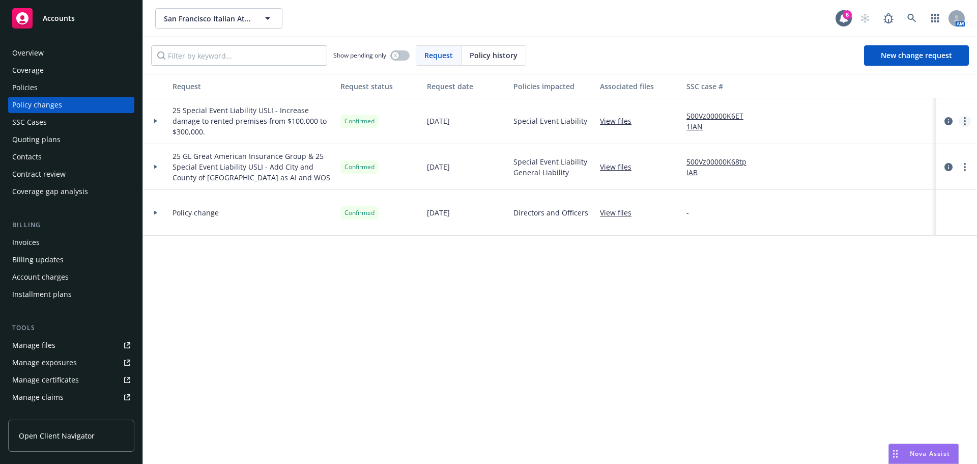
click at [962, 121] on link "more" at bounding box center [965, 121] width 12 height 12
click at [870, 160] on link "Edit request summary" at bounding box center [883, 162] width 175 height 20
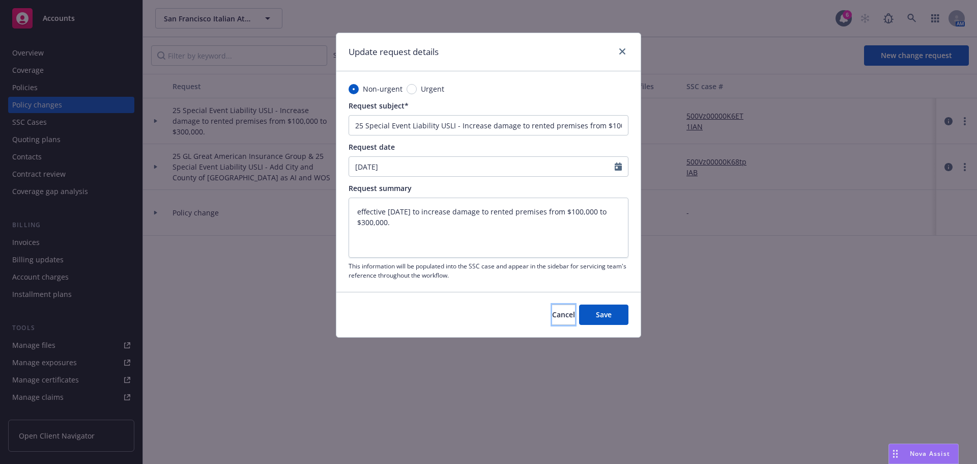
drag, startPoint x: 548, startPoint y: 318, endPoint x: 564, endPoint y: 310, distance: 18.4
click at [552, 317] on span "Cancel" at bounding box center [563, 314] width 23 height 10
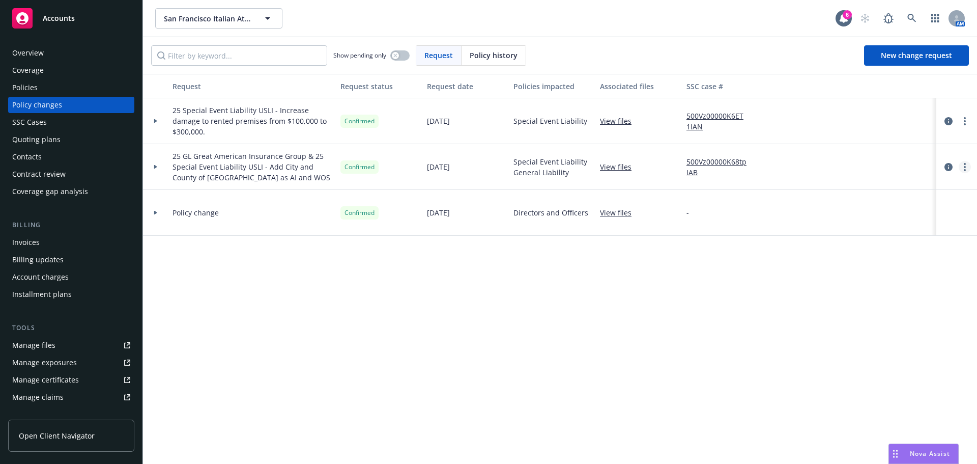
click at [966, 169] on link "more" at bounding box center [965, 167] width 12 height 12
drag, startPoint x: 691, startPoint y: 303, endPoint x: 625, endPoint y: 275, distance: 72.0
click at [692, 301] on div "Request Request status Request date Policies impacted Associated files SSC case…" at bounding box center [560, 269] width 834 height 390
click at [154, 212] on icon at bounding box center [155, 213] width 3 height 4
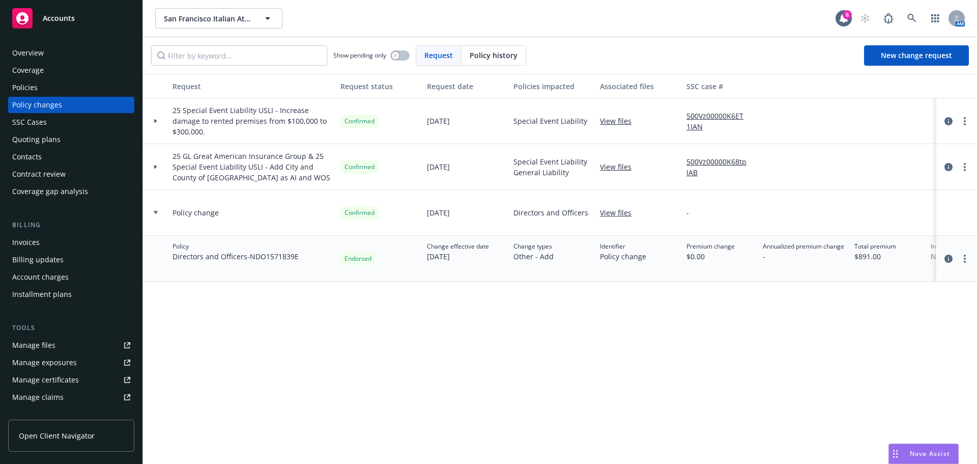
click at [37, 89] on div "Policies" at bounding box center [24, 87] width 25 height 16
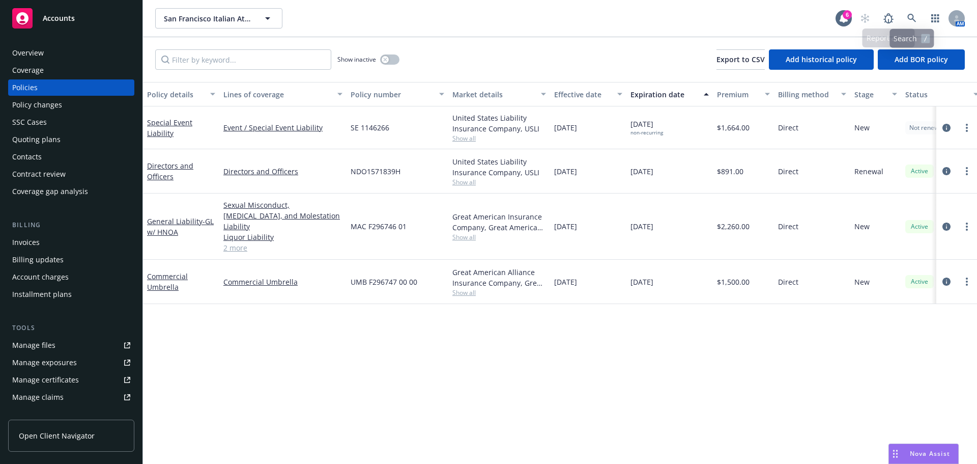
click at [923, 19] on div "AM" at bounding box center [910, 18] width 110 height 20
click at [917, 11] on span at bounding box center [912, 18] width 20 height 20
click at [912, 22] on icon at bounding box center [911, 18] width 9 height 9
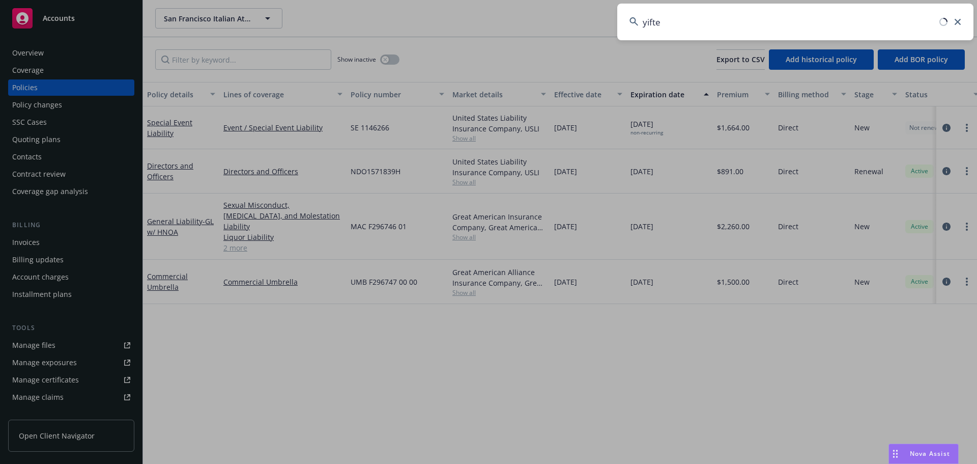
type input "yiftee"
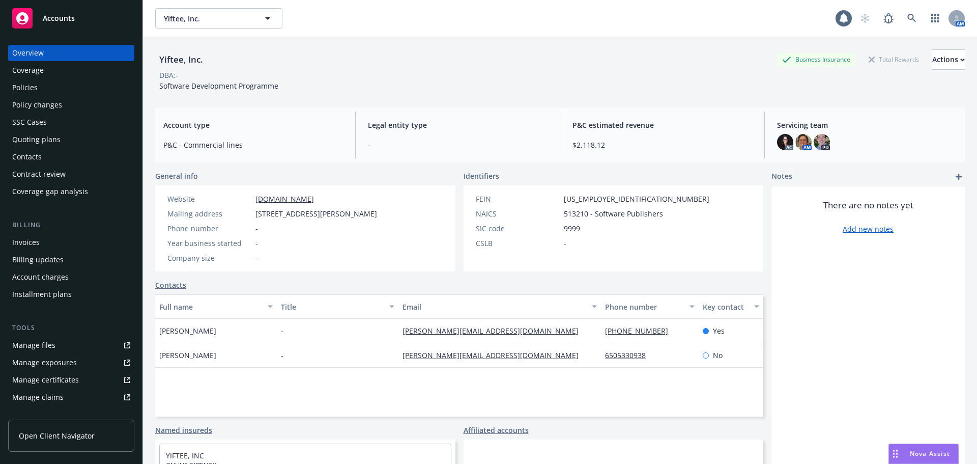
click at [42, 144] on div "Quoting plans" at bounding box center [36, 139] width 48 height 16
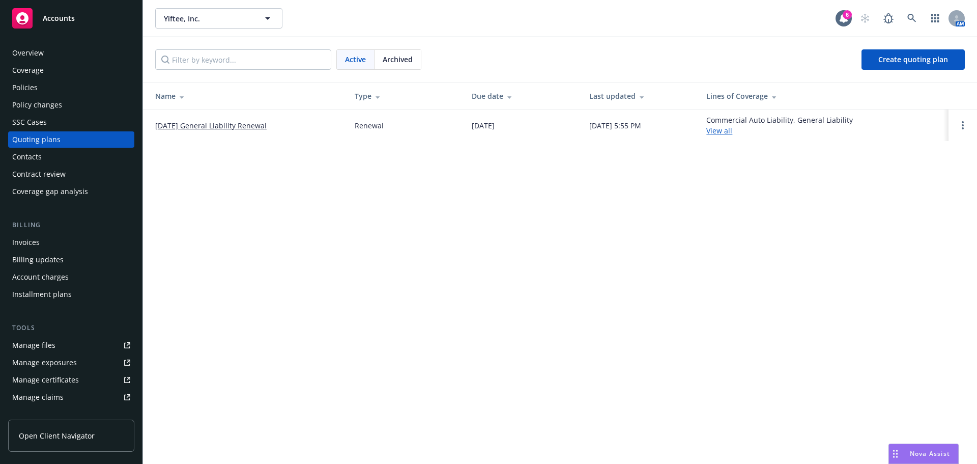
click at [214, 123] on link "[DATE] General Liability Renewal" at bounding box center [210, 125] width 111 height 11
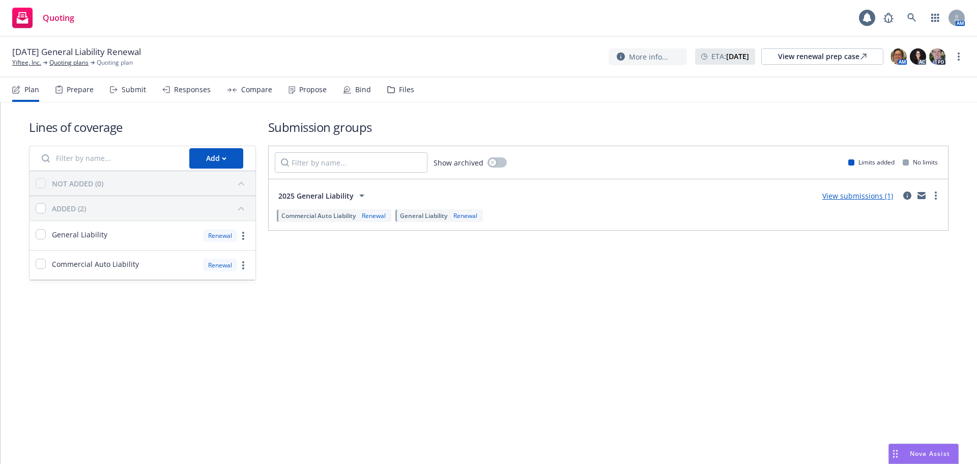
click at [296, 82] on div "Propose" at bounding box center [308, 89] width 38 height 24
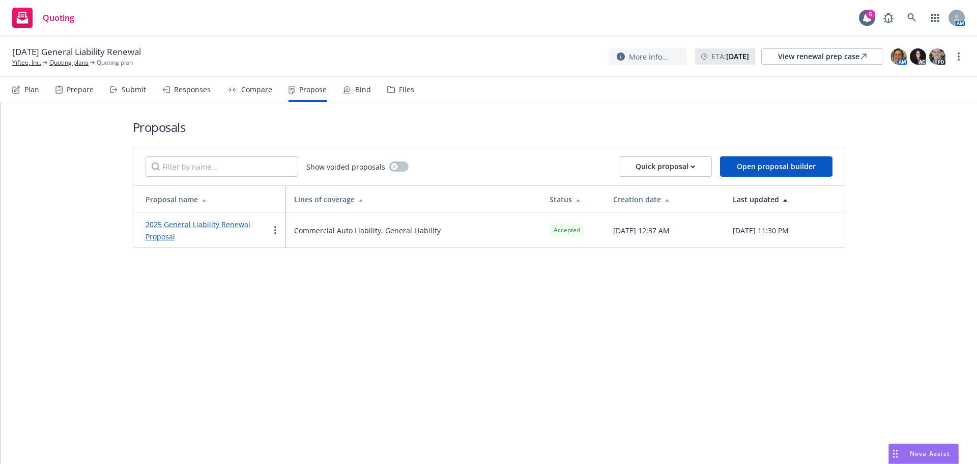
click at [228, 223] on link "2025 General Liability Renewal Proposal" at bounding box center [198, 230] width 105 height 22
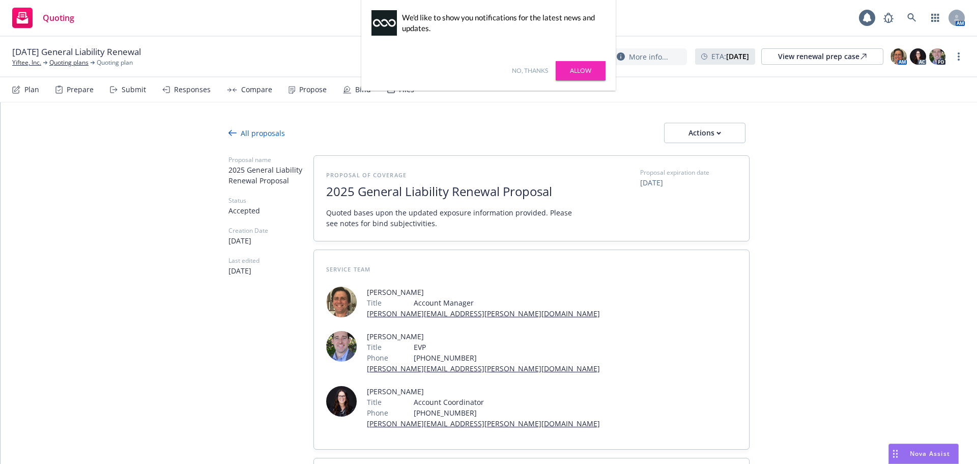
click at [535, 73] on link "No, thanks" at bounding box center [530, 70] width 36 height 9
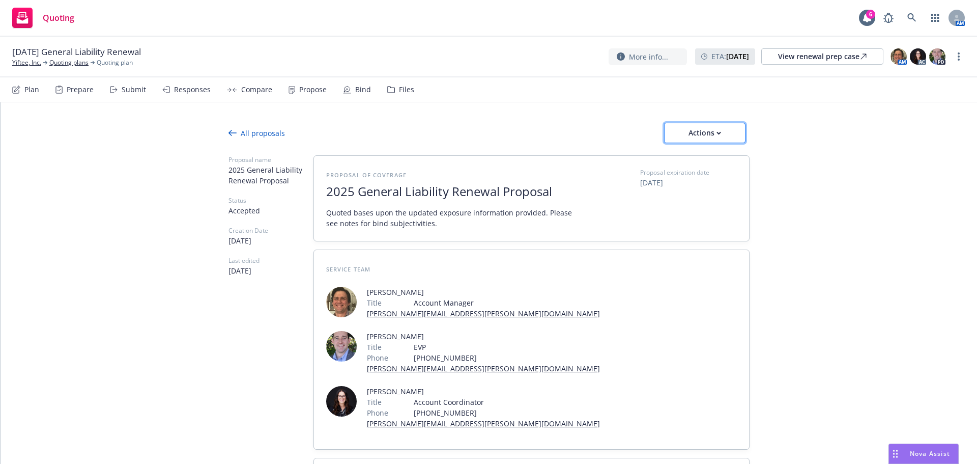
click at [731, 127] on button "Actions" at bounding box center [704, 133] width 81 height 20
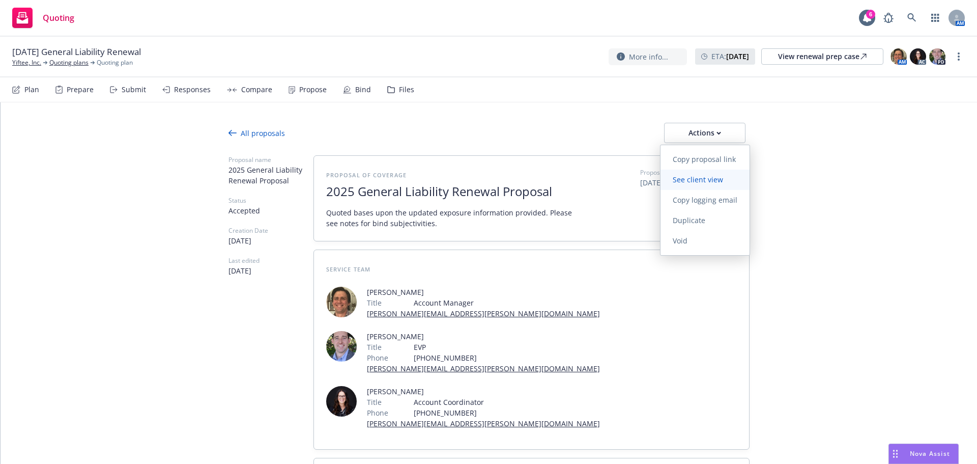
click at [711, 180] on span "See client view" at bounding box center [698, 180] width 75 height 10
type textarea "x"
